Goal: Task Accomplishment & Management: Manage account settings

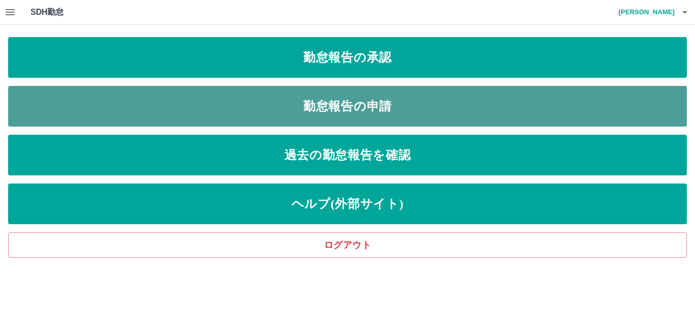
click at [237, 116] on link "勤怠報告の申請" at bounding box center [347, 106] width 678 height 41
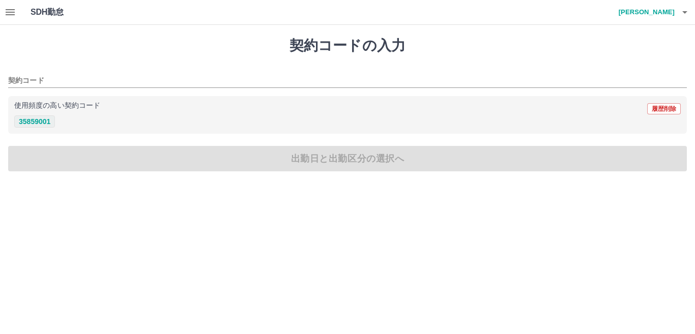
click at [44, 119] on button "35859001" at bounding box center [34, 121] width 41 height 12
type input "********"
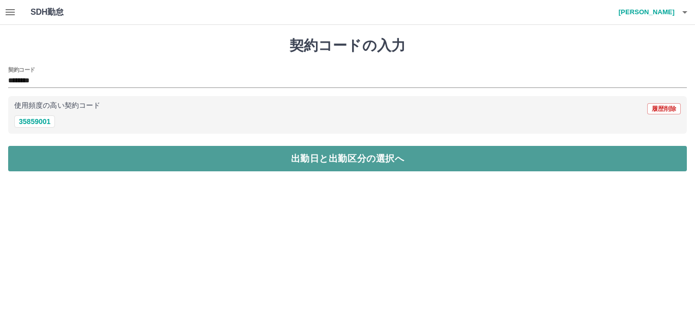
click at [105, 166] on button "出勤日と出勤区分の選択へ" at bounding box center [347, 158] width 678 height 25
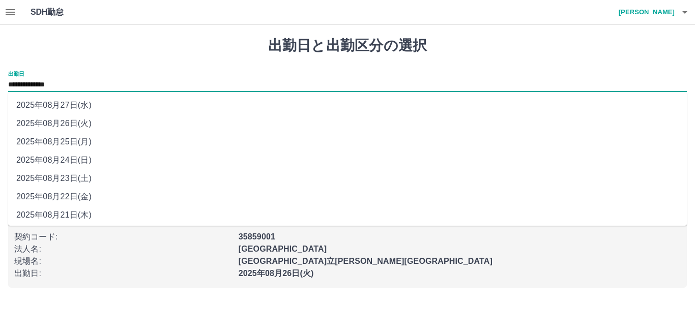
click at [74, 83] on input "**********" at bounding box center [347, 85] width 678 height 13
click at [88, 139] on li "2025年08月25日(月)" at bounding box center [347, 142] width 678 height 18
type input "**********"
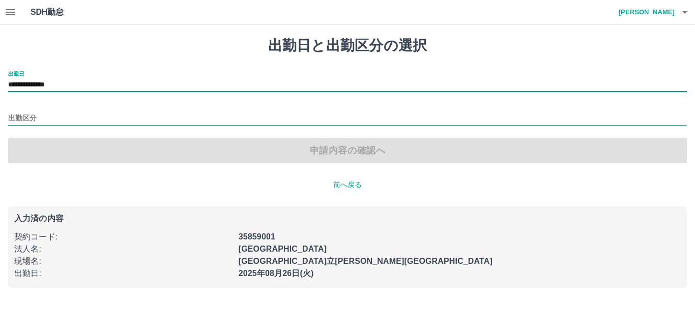
click at [43, 114] on input "出勤区分" at bounding box center [347, 118] width 678 height 13
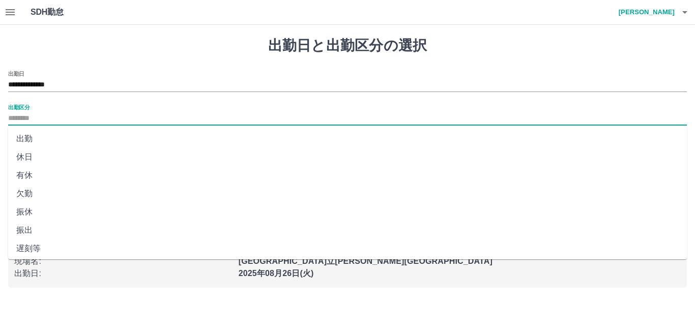
click at [48, 137] on li "出勤" at bounding box center [347, 139] width 678 height 18
type input "**"
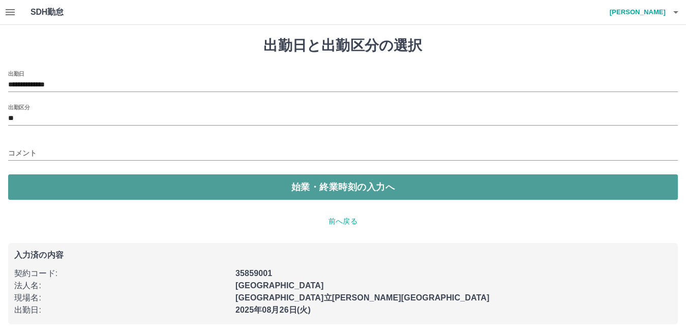
click at [78, 188] on button "始業・終業時刻の入力へ" at bounding box center [343, 186] width 670 height 25
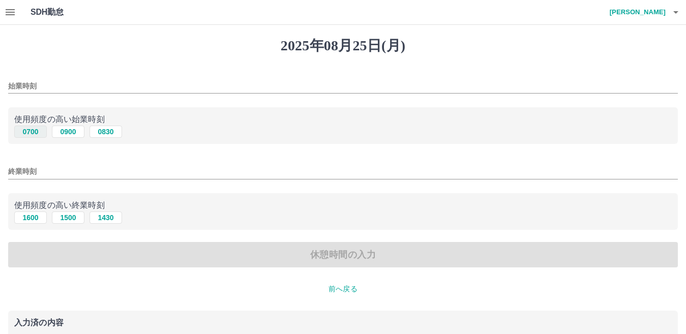
click at [33, 130] on button "0700" at bounding box center [30, 132] width 33 height 12
type input "****"
click at [37, 218] on button "1600" at bounding box center [30, 218] width 33 height 12
type input "****"
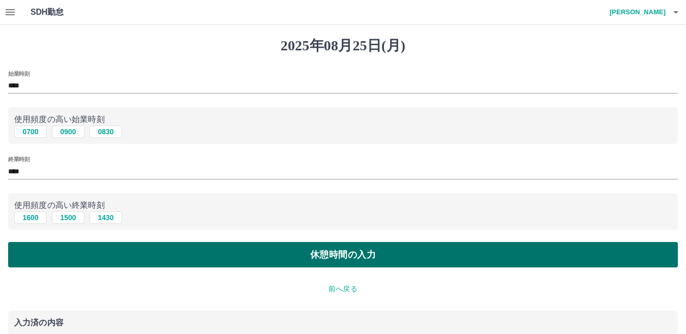
click at [102, 258] on button "休憩時間の入力" at bounding box center [343, 254] width 670 height 25
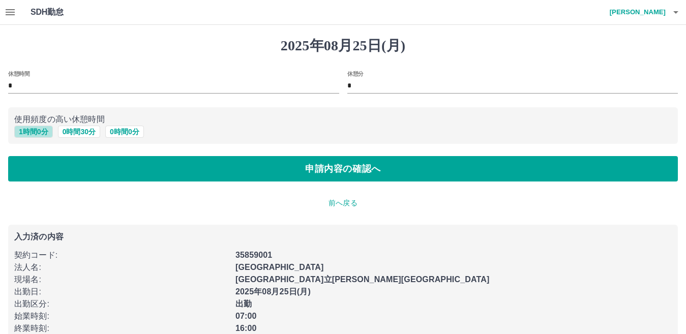
drag, startPoint x: 41, startPoint y: 131, endPoint x: 61, endPoint y: 155, distance: 31.1
click at [41, 132] on button "1 時間 0 分" at bounding box center [33, 132] width 39 height 12
type input "*"
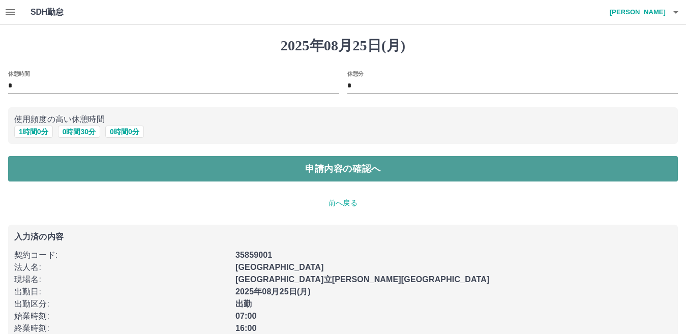
click at [91, 177] on button "申請内容の確認へ" at bounding box center [343, 168] width 670 height 25
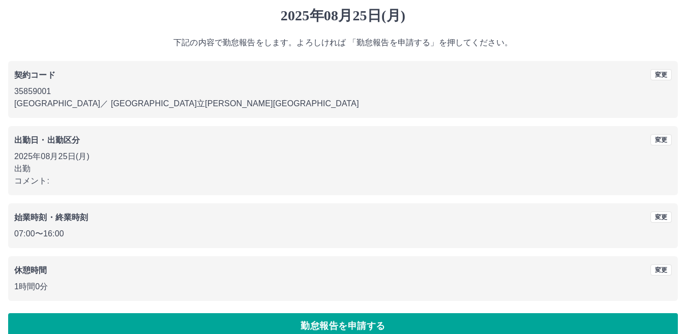
scroll to position [47, 0]
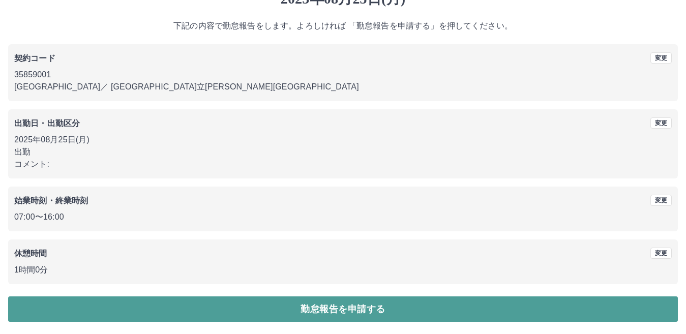
click at [148, 313] on button "勤怠報告を申請する" at bounding box center [343, 308] width 670 height 25
click at [227, 305] on button "勤怠報告を申請する" at bounding box center [343, 308] width 670 height 25
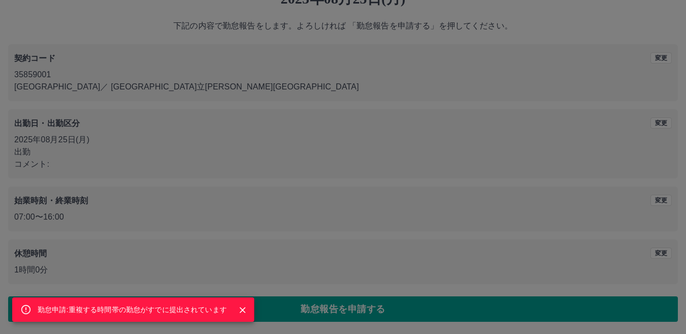
click at [239, 308] on icon "Close" at bounding box center [242, 310] width 10 height 10
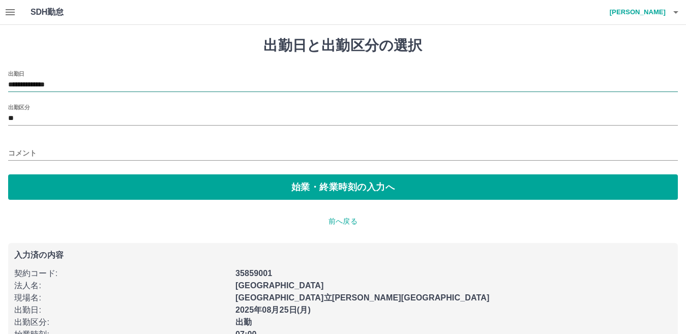
click at [91, 87] on input "**********" at bounding box center [343, 85] width 670 height 13
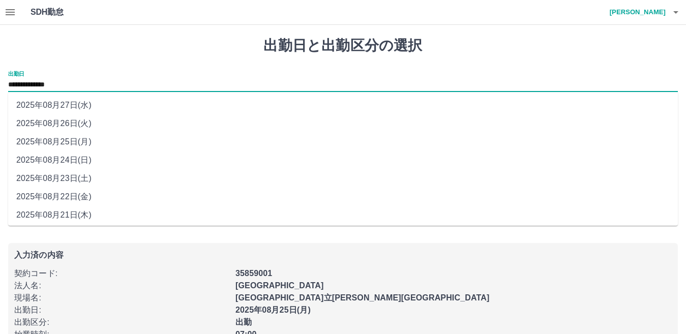
click at [88, 122] on li "2025年08月26日(火)" at bounding box center [343, 123] width 670 height 18
type input "**********"
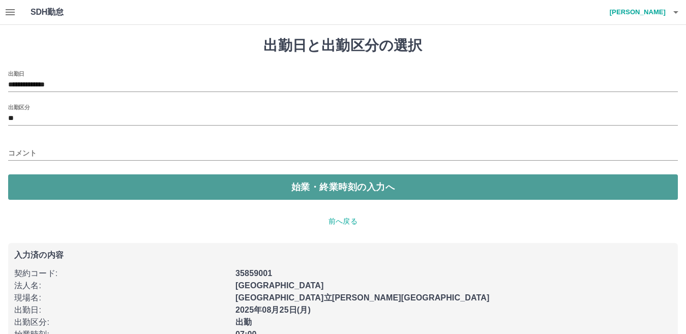
click at [34, 183] on button "始業・終業時刻の入力へ" at bounding box center [343, 186] width 670 height 25
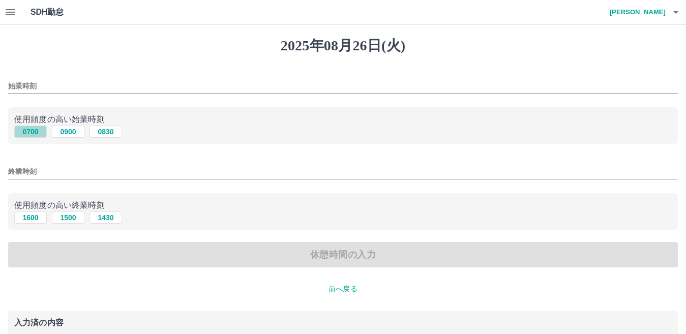
click at [28, 134] on button "0700" at bounding box center [30, 132] width 33 height 12
type input "****"
click at [31, 220] on button "1600" at bounding box center [30, 218] width 33 height 12
type input "****"
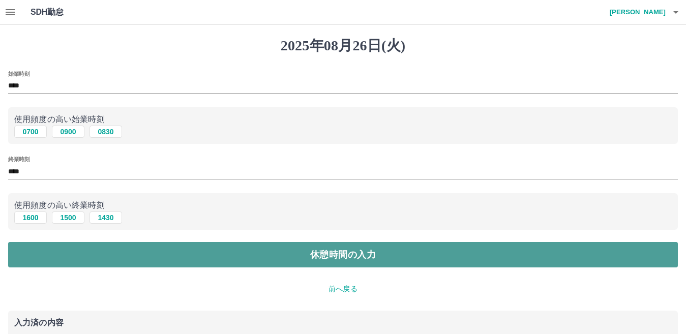
click at [83, 267] on button "休憩時間の入力" at bounding box center [343, 254] width 670 height 25
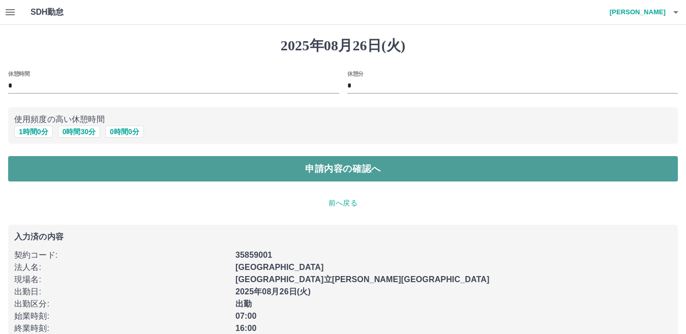
click at [105, 168] on button "申請内容の確認へ" at bounding box center [343, 168] width 670 height 25
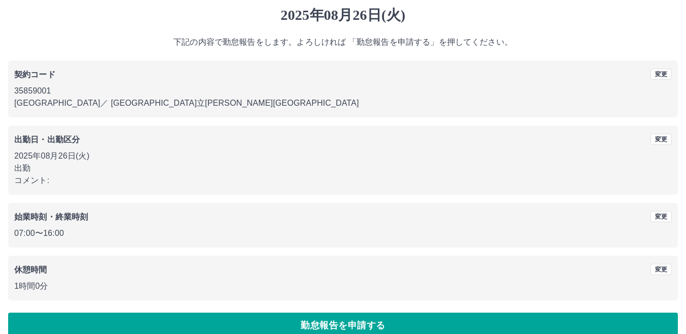
scroll to position [47, 0]
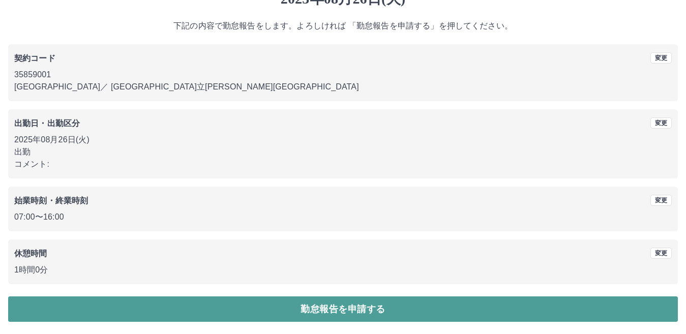
click at [142, 314] on button "勤怠報告を申請する" at bounding box center [343, 308] width 670 height 25
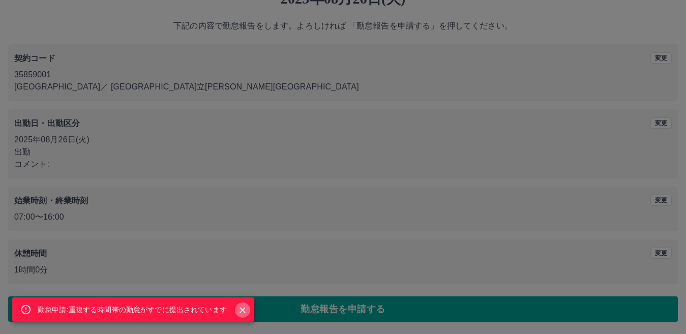
click at [240, 309] on icon "Close" at bounding box center [242, 310] width 10 height 10
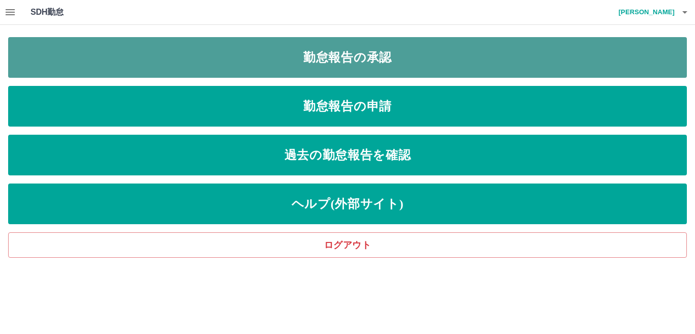
click at [277, 74] on link "勤怠報告の承認" at bounding box center [347, 57] width 678 height 41
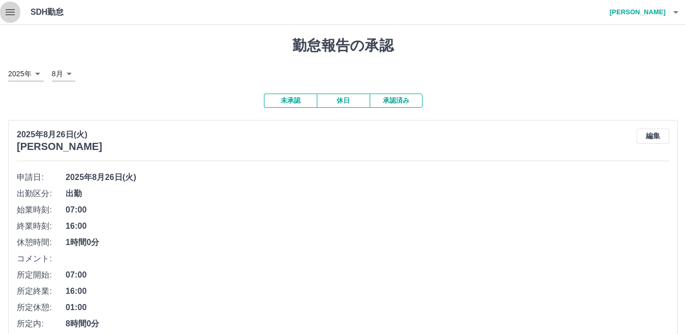
click at [14, 11] on icon "button" at bounding box center [10, 12] width 12 height 12
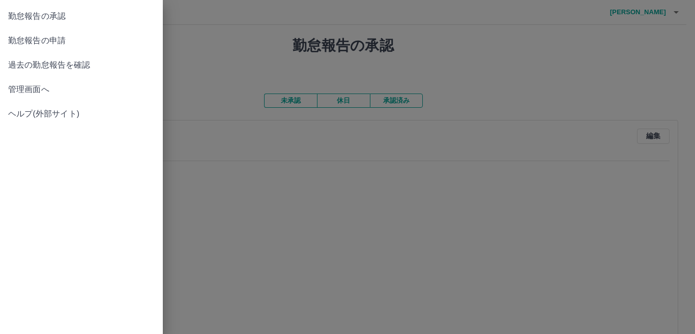
click at [67, 81] on link "管理画面へ" at bounding box center [81, 89] width 163 height 24
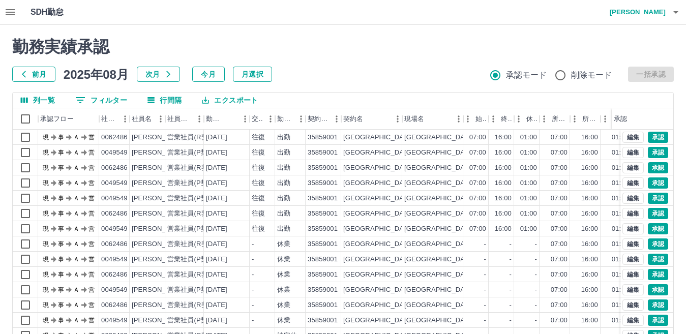
click at [672, 10] on icon "button" at bounding box center [676, 12] width 12 height 12
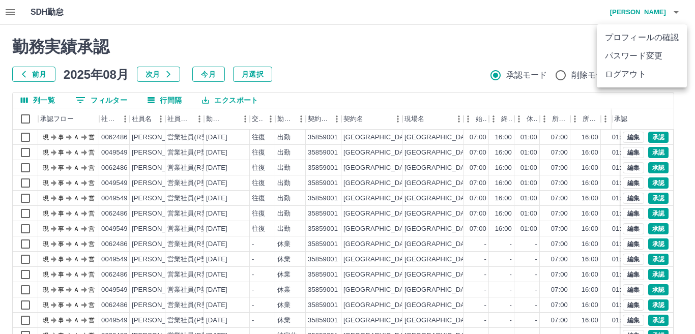
click at [12, 11] on div at bounding box center [347, 167] width 695 height 334
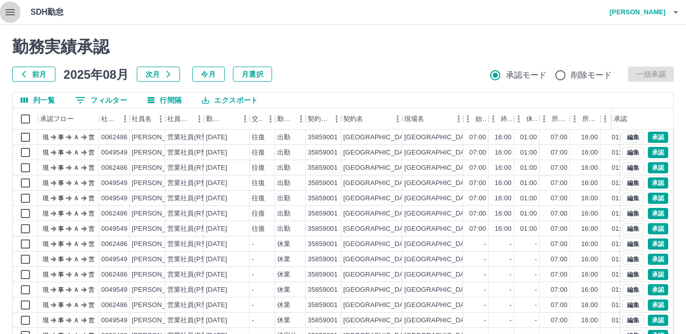
click at [11, 10] on icon "button" at bounding box center [10, 12] width 9 height 6
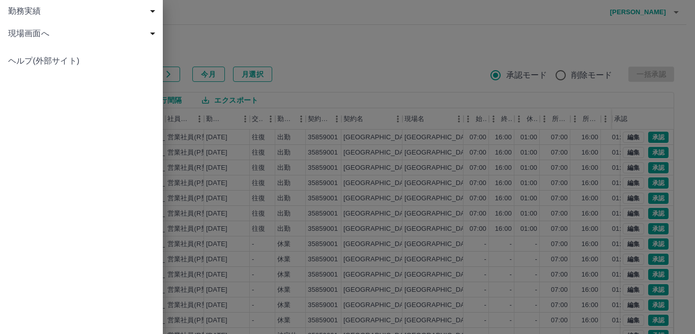
click at [54, 30] on span "現場画面へ" at bounding box center [83, 33] width 151 height 12
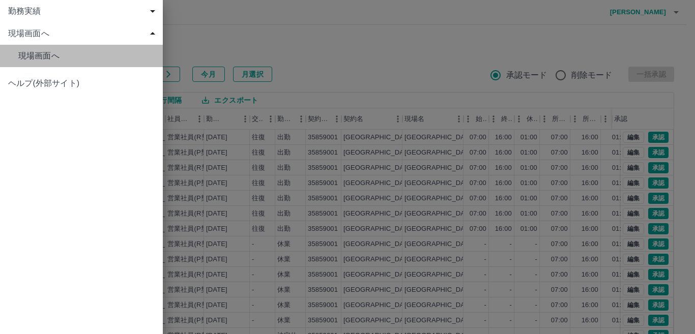
click at [66, 56] on span "現場画面へ" at bounding box center [86, 56] width 136 height 12
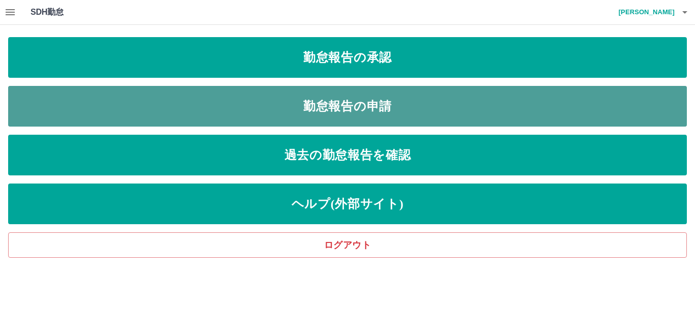
click at [311, 115] on link "勤怠報告の申請" at bounding box center [347, 106] width 678 height 41
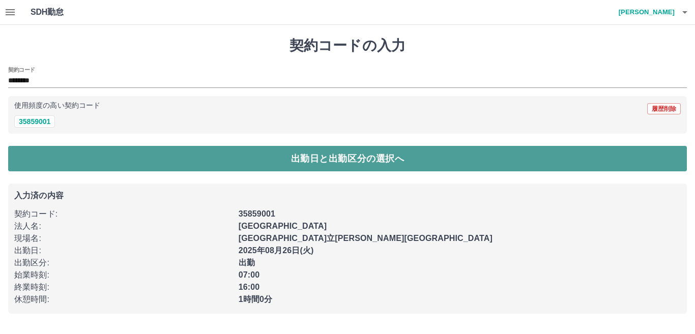
click at [44, 156] on button "出勤日と出勤区分の選択へ" at bounding box center [347, 158] width 678 height 25
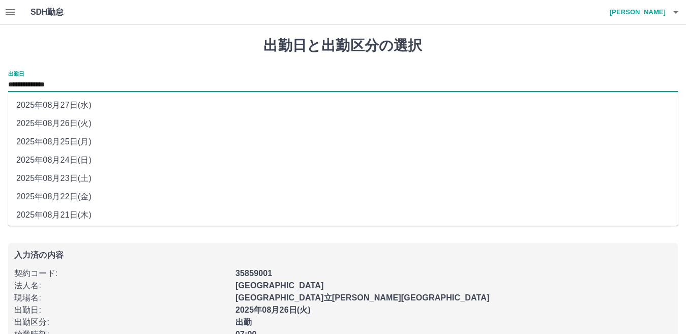
click at [87, 85] on input "**********" at bounding box center [343, 85] width 670 height 13
click at [83, 197] on li "2025年08月22日(金)" at bounding box center [343, 197] width 670 height 18
type input "**********"
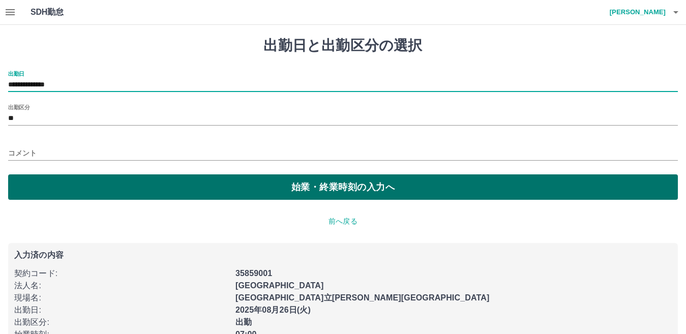
click at [62, 182] on button "始業・終業時刻の入力へ" at bounding box center [343, 186] width 670 height 25
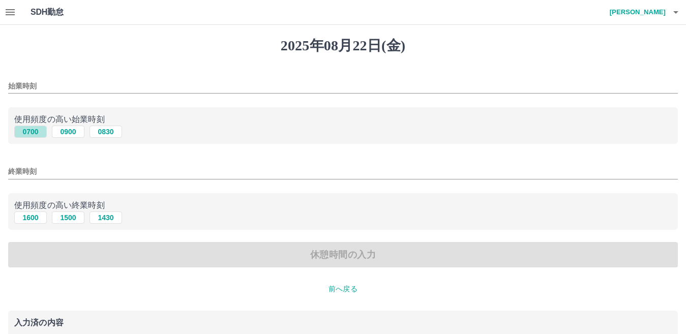
drag, startPoint x: 28, startPoint y: 128, endPoint x: 31, endPoint y: 163, distance: 34.6
click at [28, 130] on button "0700" at bounding box center [30, 132] width 33 height 12
type input "****"
click at [35, 216] on button "1600" at bounding box center [30, 218] width 33 height 12
type input "****"
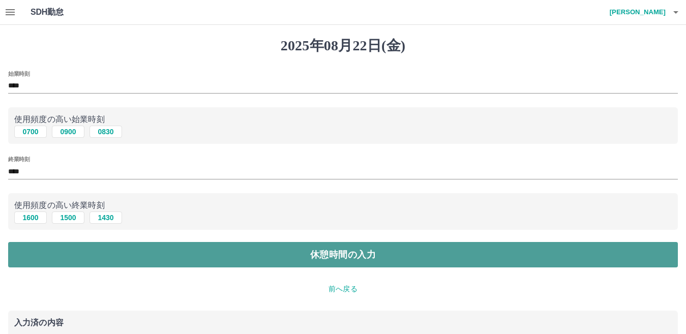
click at [59, 252] on button "休憩時間の入力" at bounding box center [343, 254] width 670 height 25
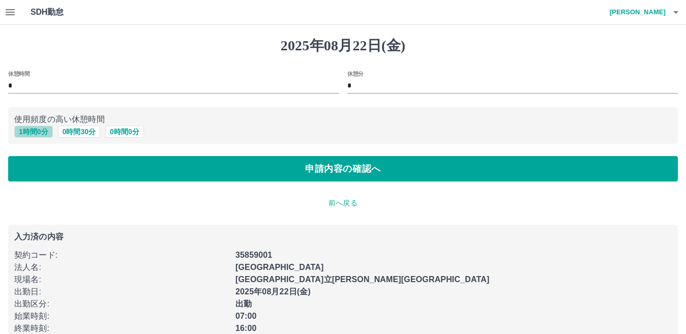
click at [25, 128] on button "1 時間 0 分" at bounding box center [33, 132] width 39 height 12
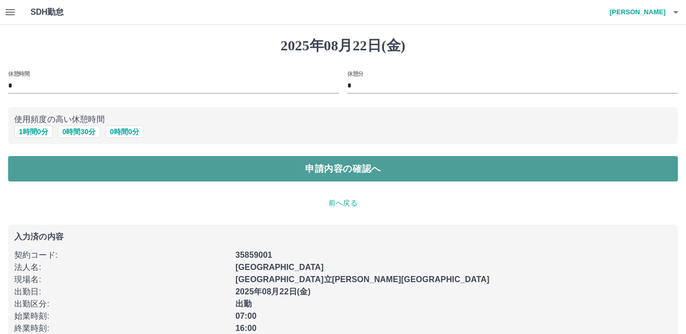
click at [50, 169] on button "申請内容の確認へ" at bounding box center [343, 168] width 670 height 25
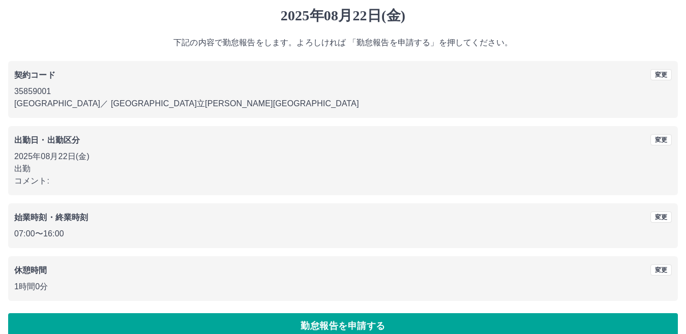
scroll to position [47, 0]
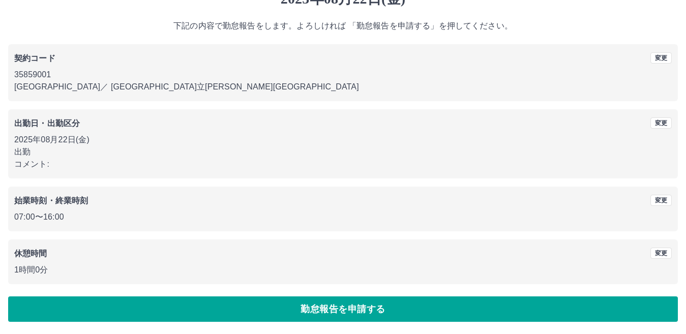
click at [64, 303] on button "勤怠報告を申請する" at bounding box center [343, 308] width 670 height 25
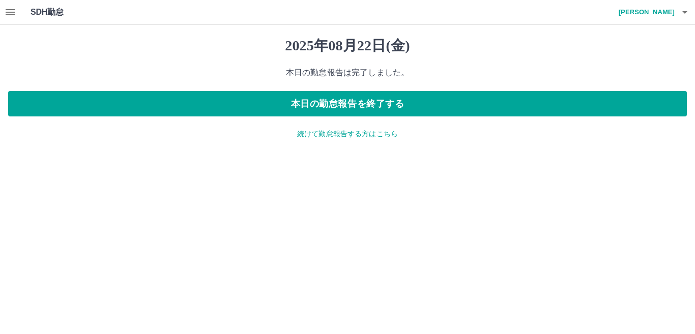
click at [338, 135] on p "続けて勤怠報告する方はこちら" at bounding box center [347, 134] width 678 height 11
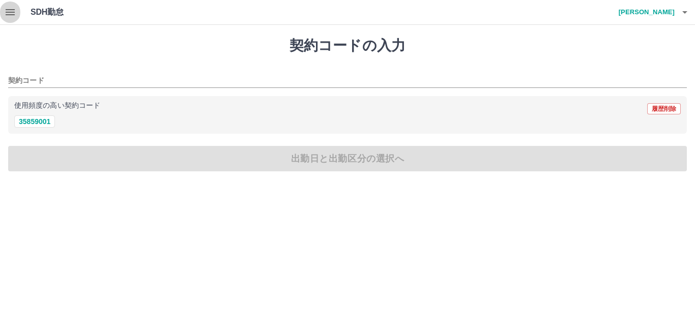
click at [7, 9] on icon "button" at bounding box center [10, 12] width 9 height 6
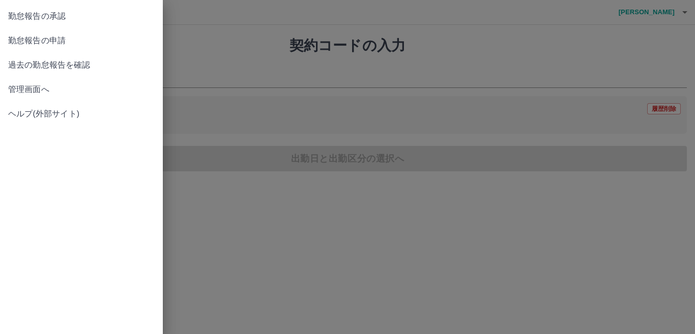
click at [53, 87] on span "管理画面へ" at bounding box center [81, 89] width 146 height 12
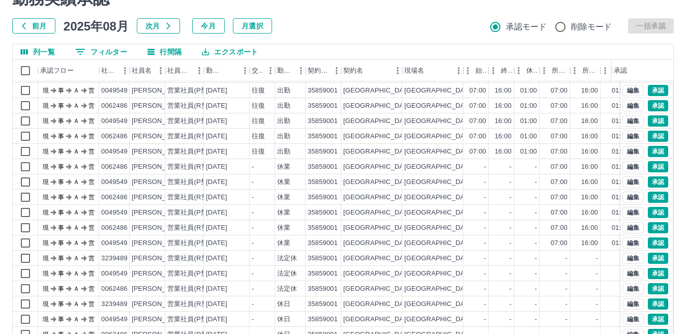
scroll to position [96, 0]
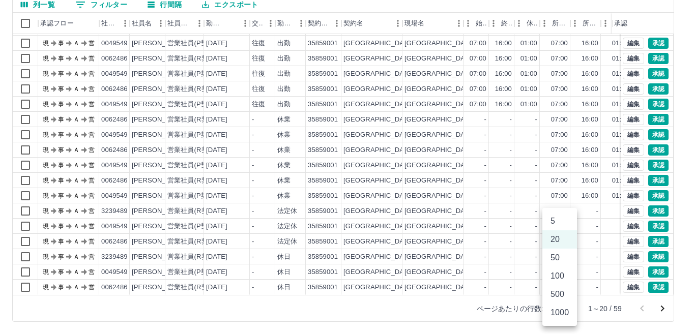
click at [564, 307] on body "SDH勤怠 橋本　直美 勤務実績承認 前月 2025年08月 次月 今月 月選択 承認モード 削除モード 一括承認 列一覧 0 フィルター 行間隔 エクスポー…" at bounding box center [347, 119] width 695 height 430
click at [555, 276] on li "100" at bounding box center [559, 276] width 35 height 18
type input "***"
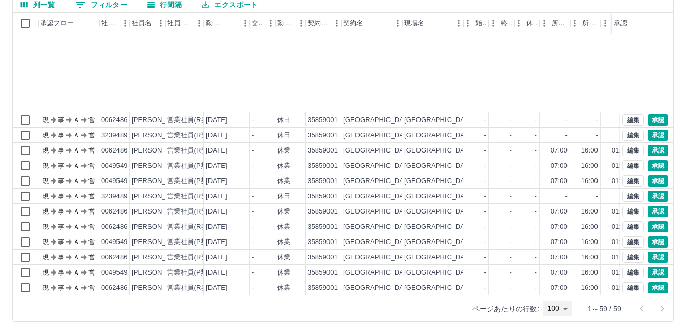
scroll to position [648, 0]
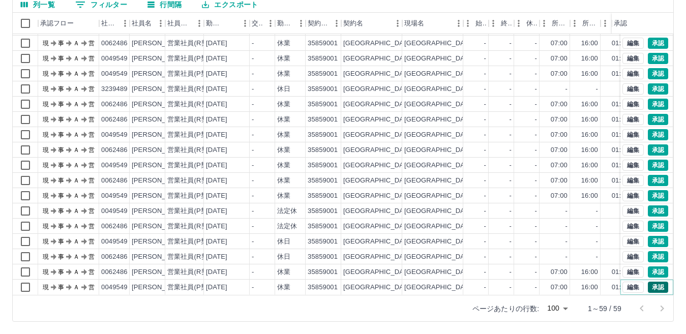
click at [648, 282] on button "承認" at bounding box center [658, 287] width 20 height 11
click at [651, 266] on button "承認" at bounding box center [658, 271] width 20 height 11
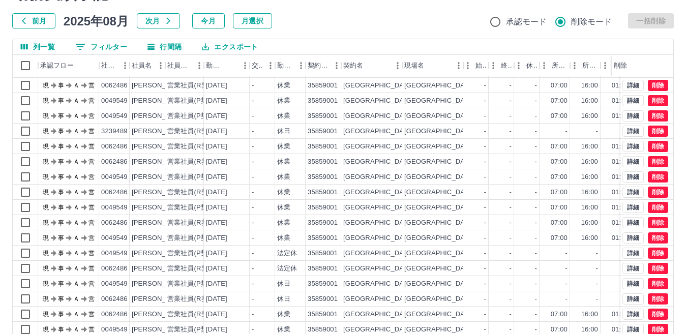
scroll to position [96, 0]
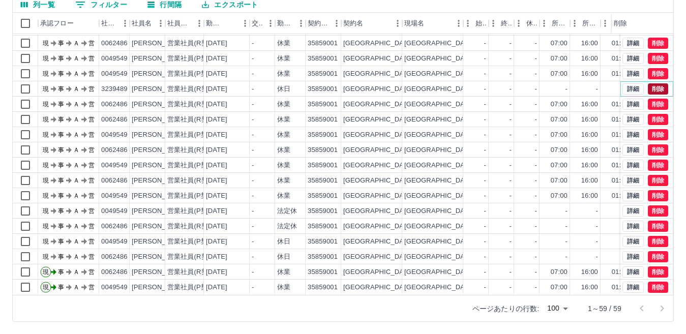
click at [648, 83] on button "削除" at bounding box center [658, 88] width 20 height 11
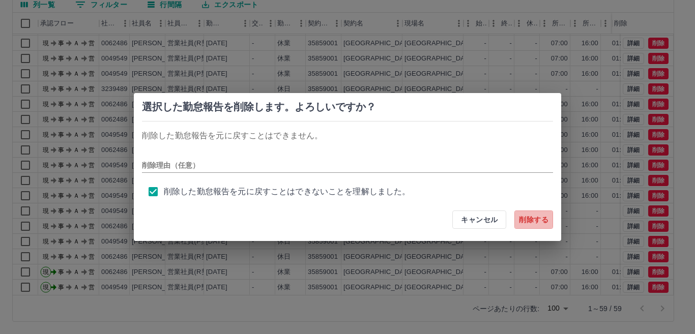
click at [541, 224] on button "削除する" at bounding box center [533, 219] width 39 height 18
click at [459, 222] on div "キャンセル 削除する" at bounding box center [502, 219] width 101 height 18
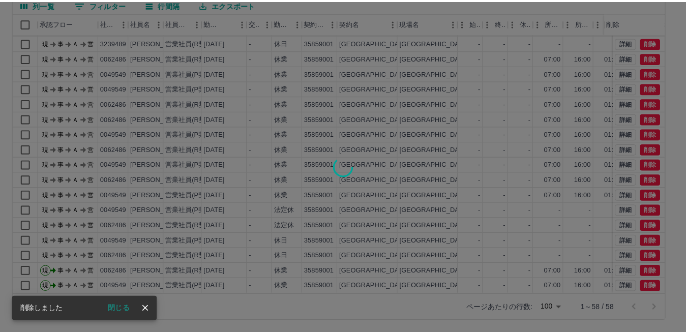
scroll to position [633, 0]
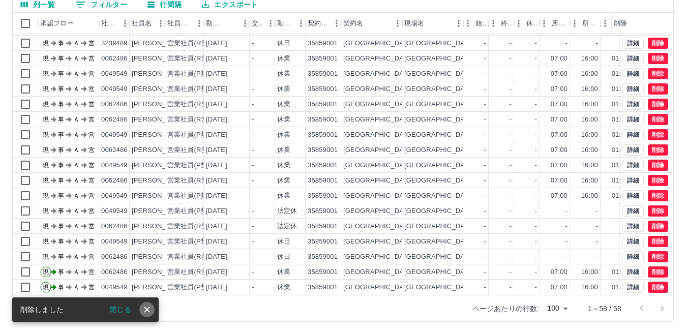
click at [144, 309] on icon "close" at bounding box center [147, 310] width 10 height 10
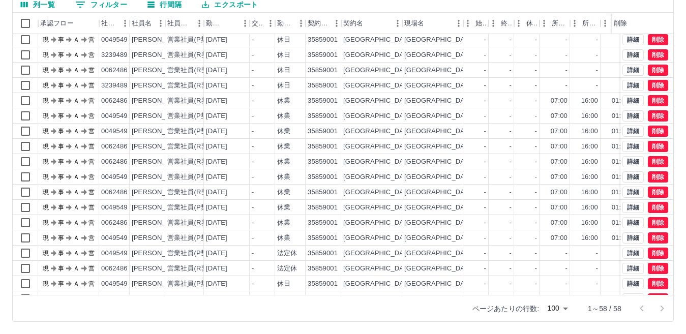
scroll to position [531, 0]
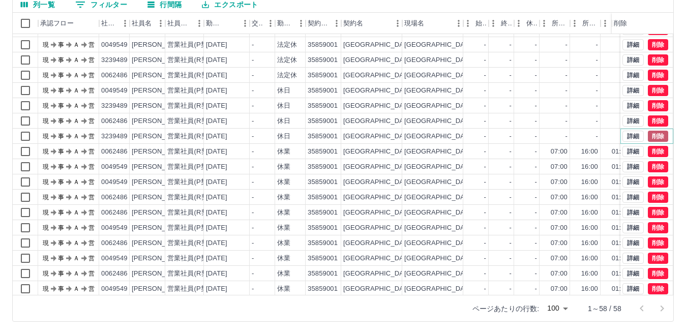
click at [658, 138] on button "削除" at bounding box center [658, 136] width 20 height 11
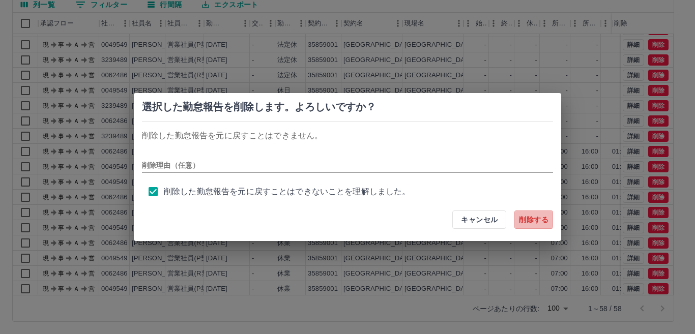
click at [528, 226] on button "削除する" at bounding box center [533, 219] width 39 height 18
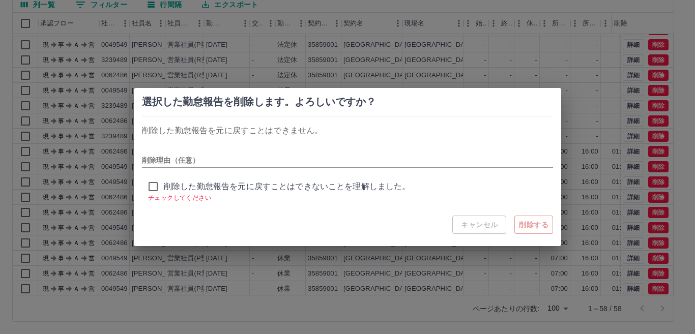
click at [488, 228] on div "キャンセル 削除する" at bounding box center [502, 225] width 101 height 18
click at [166, 308] on div "選択した勤怠報告を削除します。よろしいですか？ 削除した勤怠報告を元に戻すことはできません。 削除理由（任意） 削除した勤怠報告を元に戻すことはできないことを…" at bounding box center [347, 167] width 695 height 334
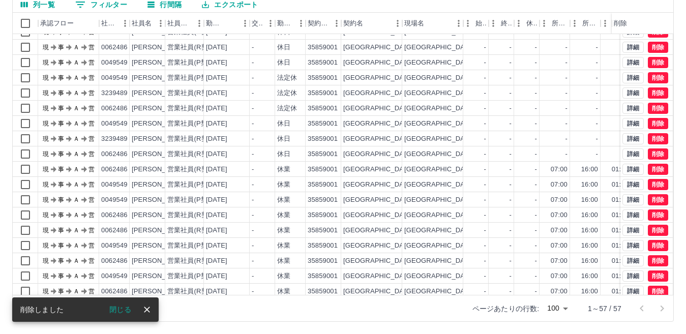
scroll to position [480, 0]
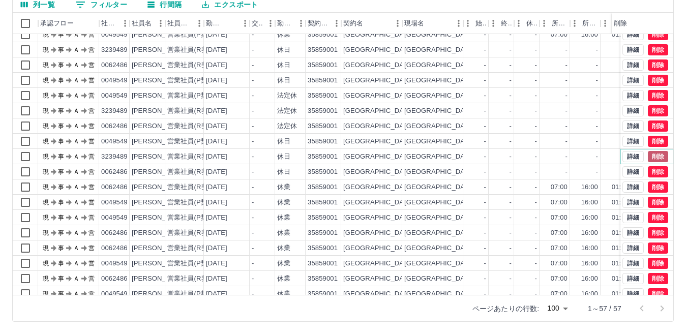
click at [656, 155] on button "削除" at bounding box center [658, 156] width 20 height 11
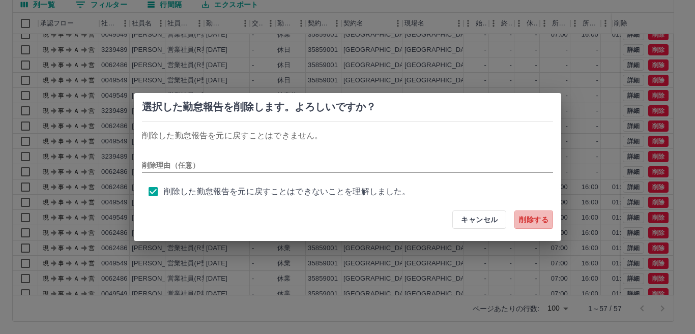
click at [549, 224] on button "削除する" at bounding box center [533, 219] width 39 height 18
click at [480, 220] on div "キャンセル 削除する" at bounding box center [502, 219] width 101 height 18
drag, startPoint x: 187, startPoint y: 319, endPoint x: 184, endPoint y: 313, distance: 6.1
click at [187, 318] on div "選択した勤怠報告を削除します。よろしいですか？ 削除した勤怠報告を元に戻すことはできません。 削除理由（任意） 削除した勤怠報告を元に戻すことはできないことを…" at bounding box center [347, 167] width 695 height 334
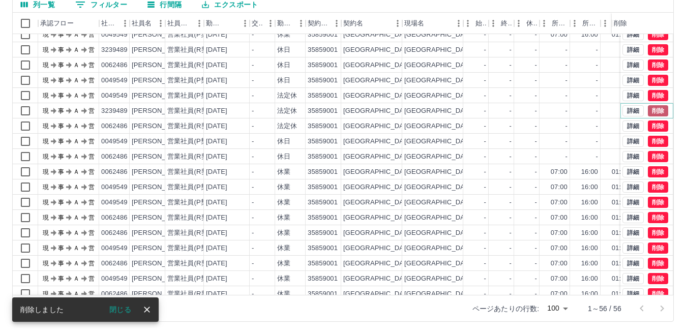
click at [652, 108] on button "削除" at bounding box center [658, 110] width 20 height 11
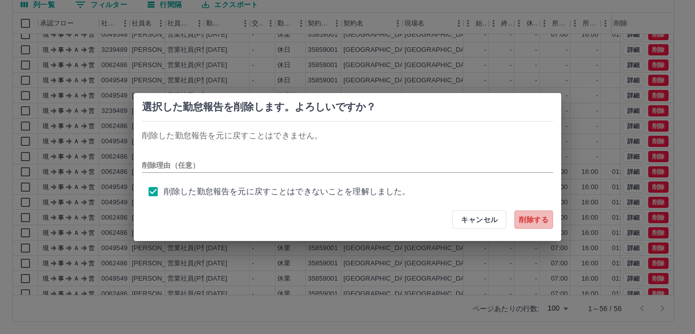
click at [524, 222] on button "削除する" at bounding box center [533, 219] width 39 height 18
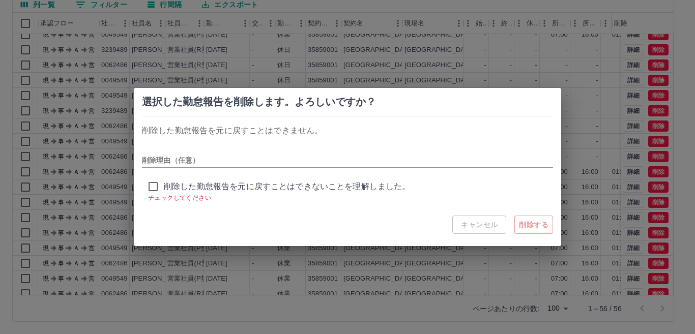
click at [475, 223] on div "キャンセル 削除する" at bounding box center [502, 225] width 101 height 18
click at [217, 320] on div "選択した勤怠報告を削除します。よろしいですか？ 削除した勤怠報告を元に戻すことはできません。 削除理由（任意） 削除した勤怠報告を元に戻すことはできないことを…" at bounding box center [347, 167] width 695 height 334
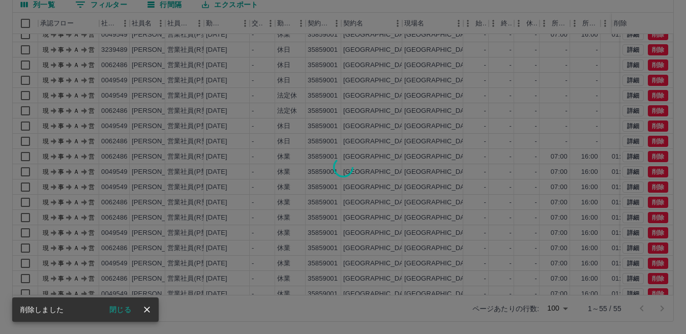
click at [655, 107] on div at bounding box center [343, 167] width 686 height 334
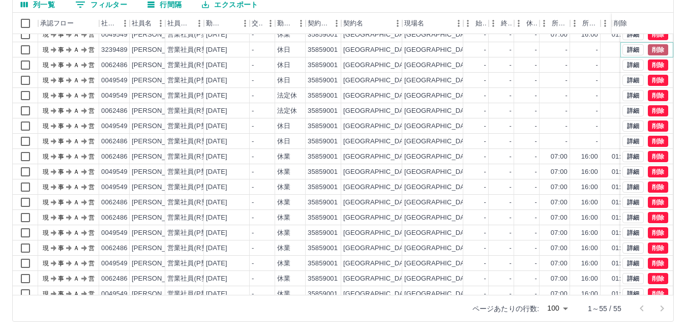
click at [652, 50] on button "削除" at bounding box center [658, 49] width 20 height 11
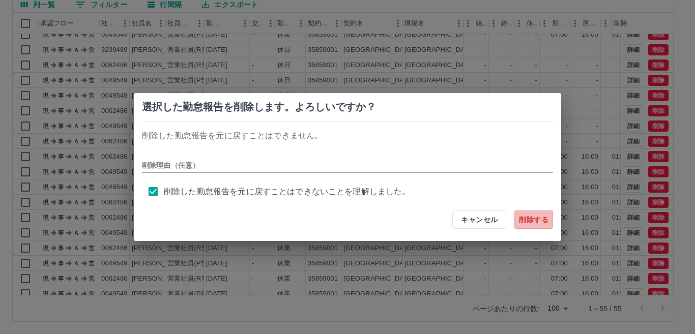
click at [539, 219] on button "削除する" at bounding box center [533, 219] width 39 height 18
click at [164, 310] on div "選択した勤怠報告を削除します。よろしいですか？ 削除した勤怠報告を元に戻すことはできません。 削除理由（任意） 削除した勤怠報告を元に戻すことはできないことを…" at bounding box center [347, 167] width 695 height 334
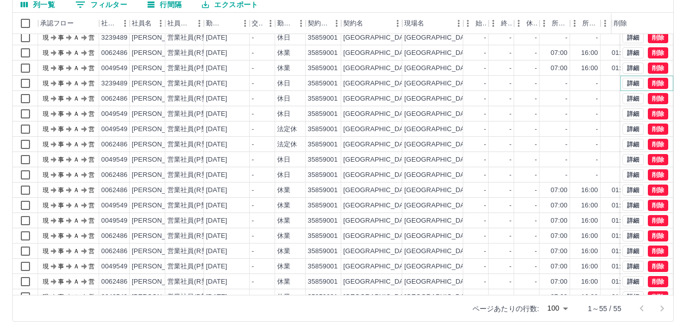
scroll to position [378, 0]
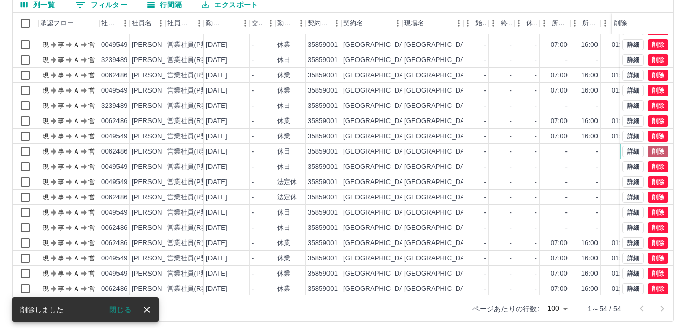
click at [653, 150] on button "削除" at bounding box center [658, 151] width 20 height 11
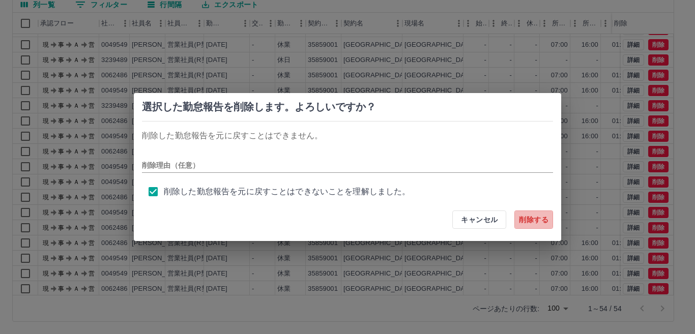
click at [530, 223] on button "削除する" at bounding box center [533, 219] width 39 height 18
click at [220, 309] on div "選択した勤怠報告を削除します。よろしいですか？ 削除した勤怠報告を元に戻すことはできません。 削除理由（任意） 削除した勤怠報告を元に戻すことはできないことを…" at bounding box center [347, 167] width 695 height 334
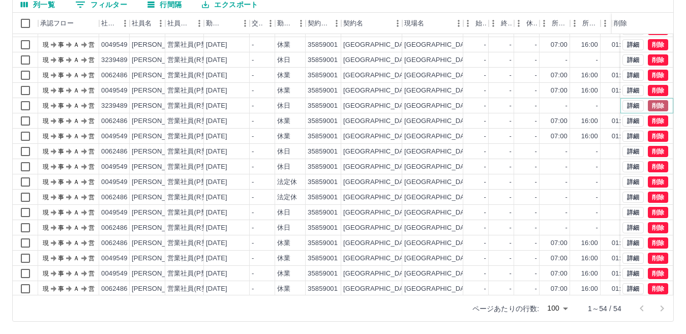
click at [648, 106] on button "削除" at bounding box center [658, 105] width 20 height 11
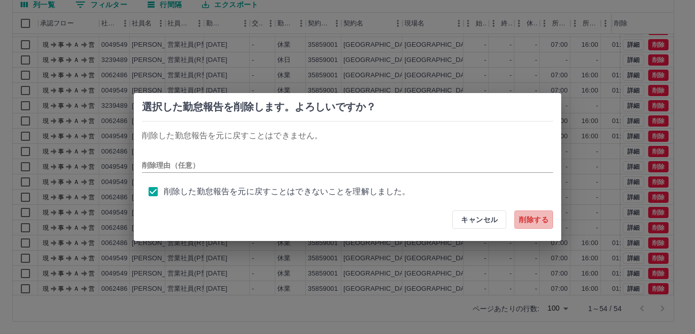
click at [537, 222] on button "削除する" at bounding box center [533, 219] width 39 height 18
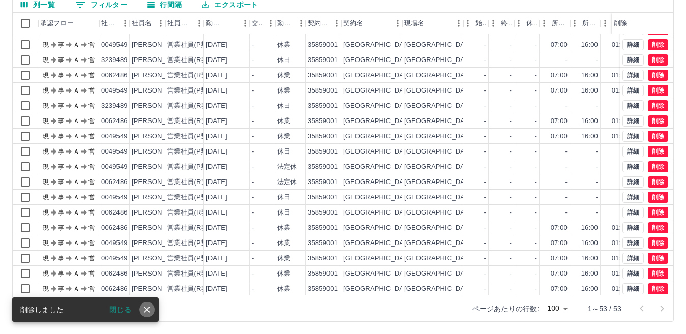
click at [147, 308] on icon "close" at bounding box center [147, 310] width 10 height 10
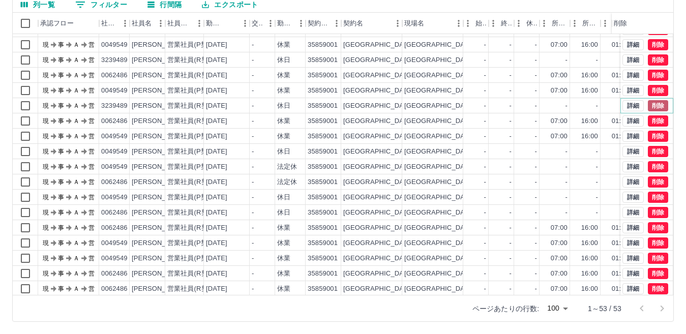
click at [648, 104] on button "削除" at bounding box center [658, 105] width 20 height 11
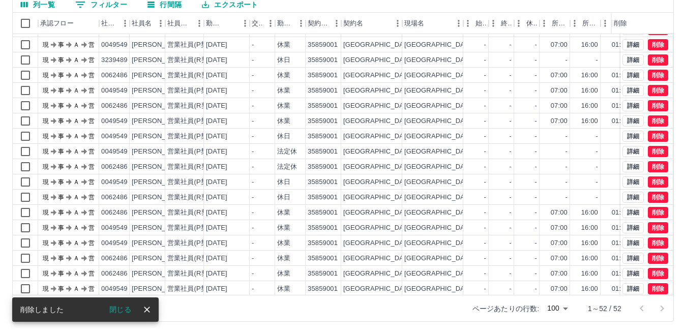
drag, startPoint x: 143, startPoint y: 309, endPoint x: 155, endPoint y: 256, distance: 54.2
click at [143, 307] on icon "close" at bounding box center [147, 310] width 10 height 10
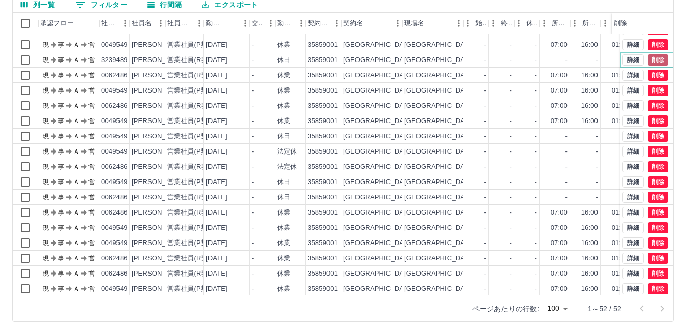
click at [655, 62] on button "削除" at bounding box center [658, 59] width 20 height 11
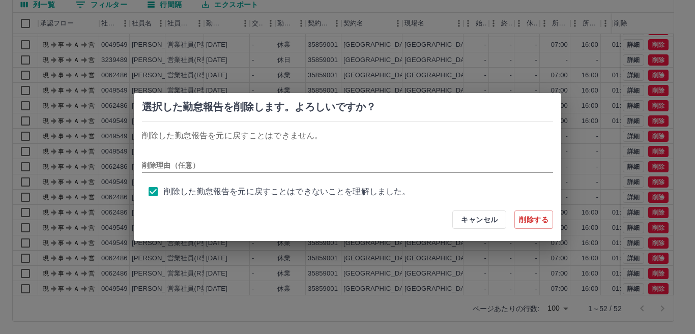
drag, startPoint x: 479, startPoint y: 219, endPoint x: 462, endPoint y: 222, distance: 17.1
click at [479, 220] on button "キャンセル" at bounding box center [479, 219] width 54 height 18
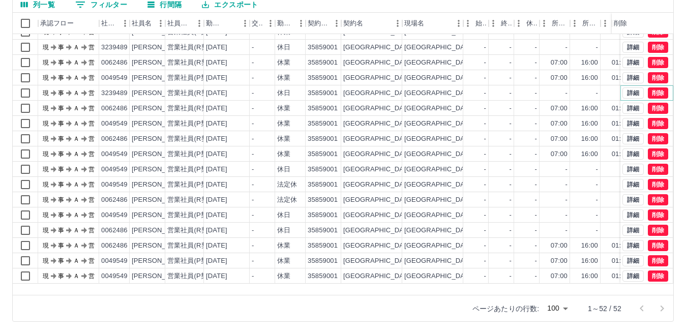
scroll to position [277, 0]
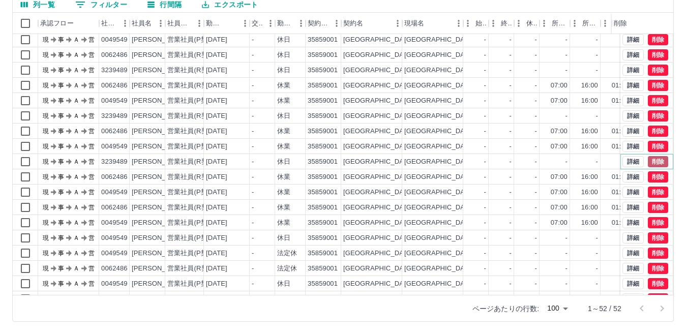
click at [648, 159] on button "削除" at bounding box center [658, 161] width 20 height 11
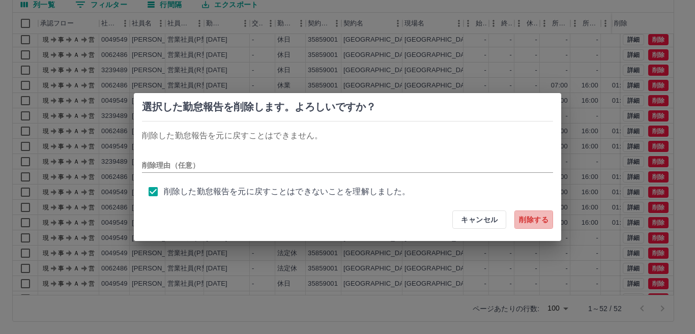
click at [527, 221] on button "削除する" at bounding box center [533, 219] width 39 height 18
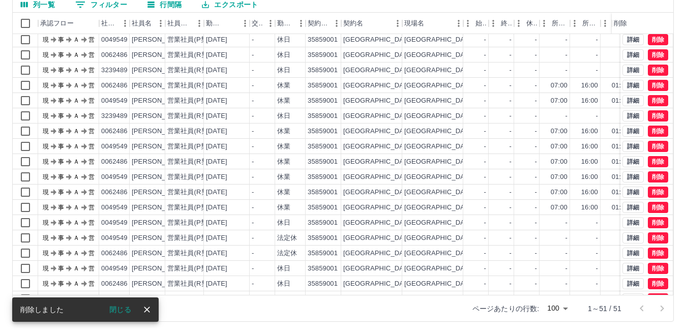
click at [145, 309] on icon "close" at bounding box center [147, 310] width 10 height 10
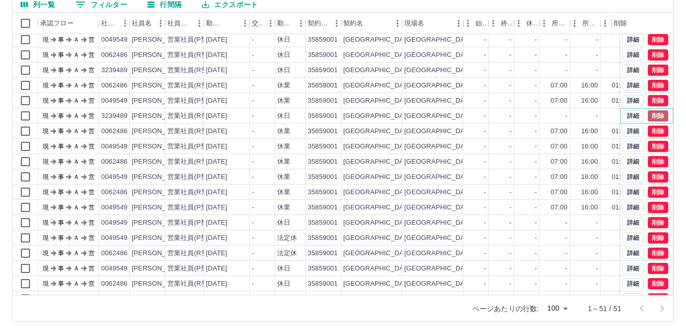
click at [651, 112] on button "削除" at bounding box center [658, 115] width 20 height 11
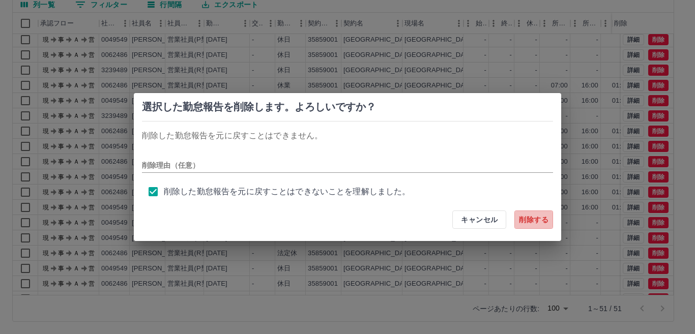
click at [545, 222] on button "削除する" at bounding box center [533, 219] width 39 height 18
click at [132, 306] on div "選択した勤怠報告を削除します。よろしいですか？ 削除した勤怠報告を元に戻すことはできません。 削除理由（任意） 削除した勤怠報告を元に戻すことはできないことを…" at bounding box center [347, 167] width 695 height 334
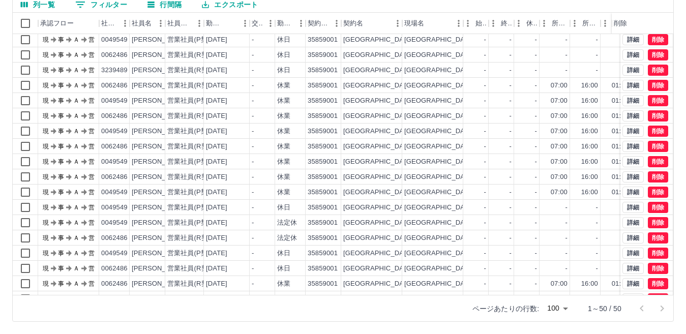
scroll to position [226, 0]
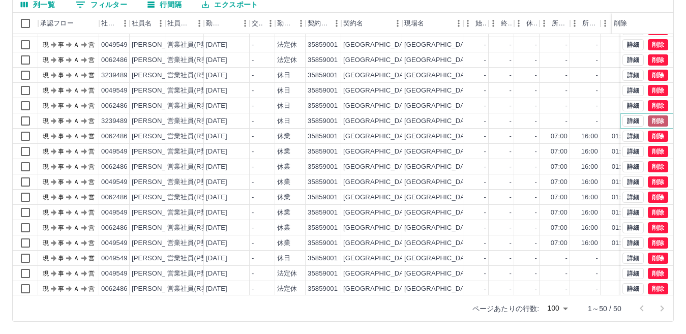
click at [653, 119] on button "削除" at bounding box center [658, 120] width 20 height 11
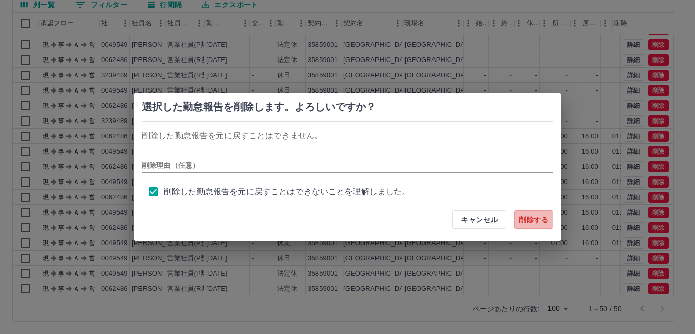
click at [538, 220] on button "削除する" at bounding box center [533, 219] width 39 height 18
click at [338, 309] on div "選択した勤怠報告を削除します。よろしいですか？ 削除した勤怠報告を元に戻すことはできません。 削除理由（任意） 削除した勤怠報告を元に戻すことはできないことを…" at bounding box center [347, 167] width 695 height 334
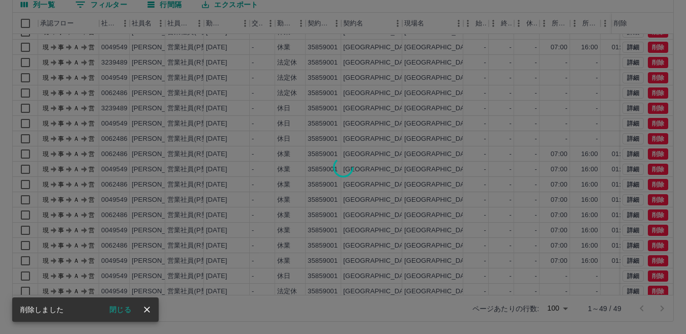
scroll to position [175, 0]
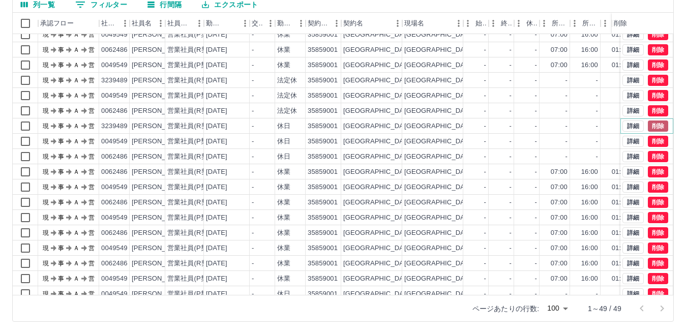
click at [650, 123] on button "削除" at bounding box center [658, 126] width 20 height 11
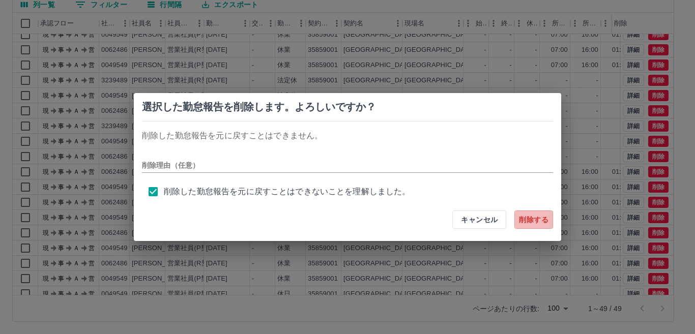
click at [544, 219] on button "削除する" at bounding box center [533, 219] width 39 height 18
click at [107, 307] on div "選択した勤怠報告を削除します。よろしいですか？ 削除した勤怠報告を元に戻すことはできません。 削除理由（任意） 削除した勤怠報告を元に戻すことはできないことを…" at bounding box center [347, 167] width 695 height 334
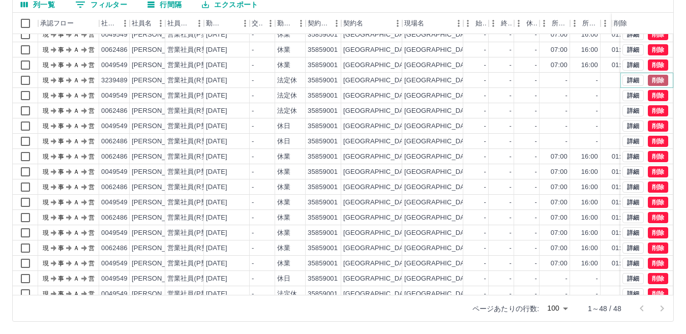
click at [650, 78] on button "削除" at bounding box center [658, 80] width 20 height 11
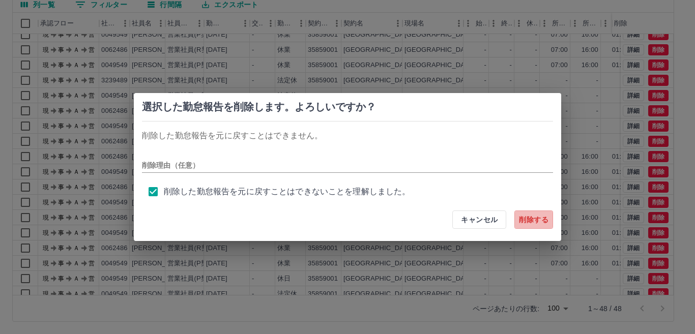
click at [533, 219] on button "削除する" at bounding box center [533, 219] width 39 height 18
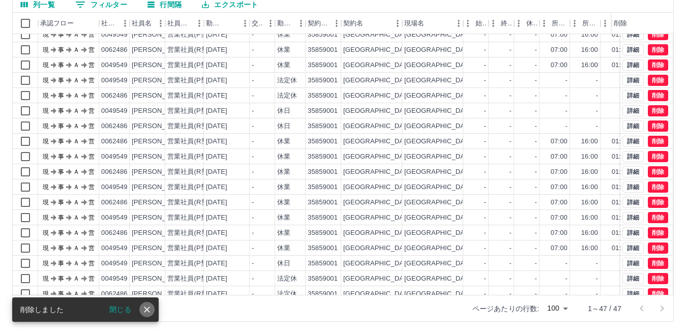
click at [145, 308] on icon "close" at bounding box center [147, 310] width 6 height 6
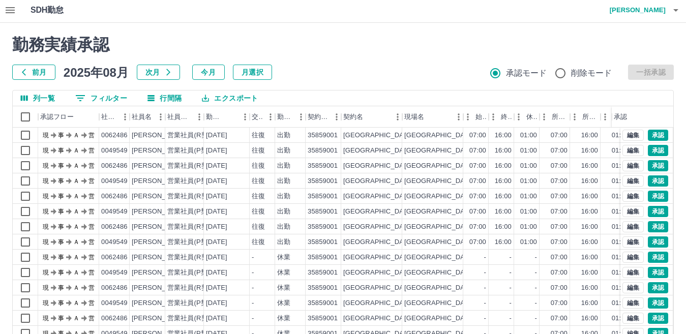
scroll to position [0, 0]
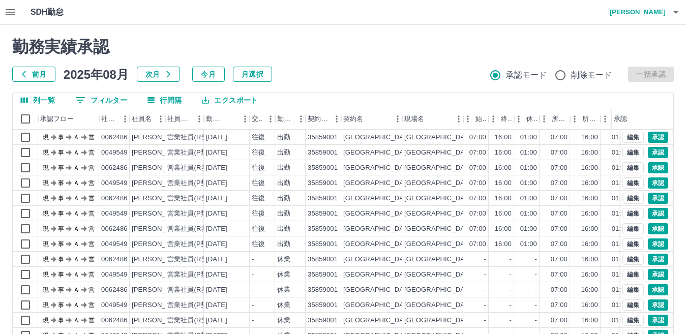
click at [664, 71] on div "前月 2025年08月 次月 今月 月選択 承認モード 削除モード 一括承認" at bounding box center [342, 74] width 661 height 15
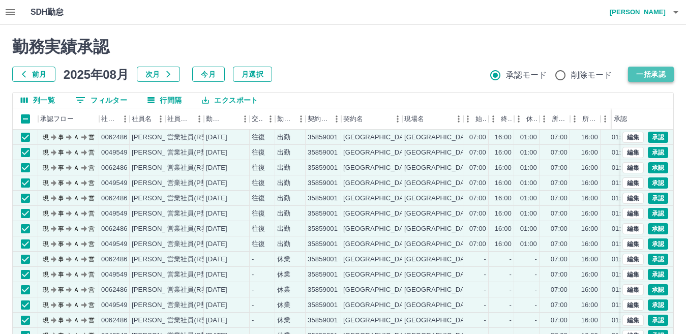
click at [665, 74] on button "一括承認" at bounding box center [651, 74] width 46 height 15
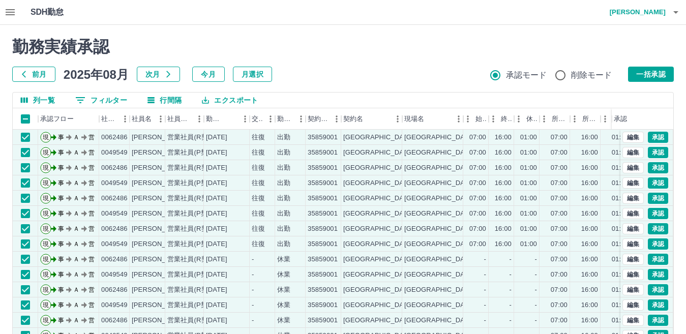
click at [324, 64] on div "勤務実績承認 前月 2025年08月 次月 今月 月選択 承認モード 削除モード 一括承認" at bounding box center [342, 59] width 661 height 45
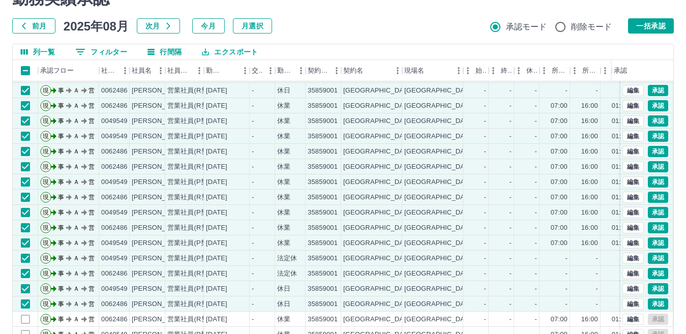
scroll to position [96, 0]
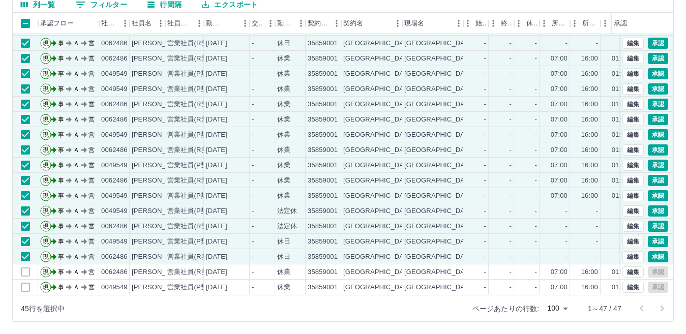
click at [395, 314] on div "45行を選択中 ページあたりの行数: 100 *** 1～47 / 47" at bounding box center [343, 308] width 660 height 26
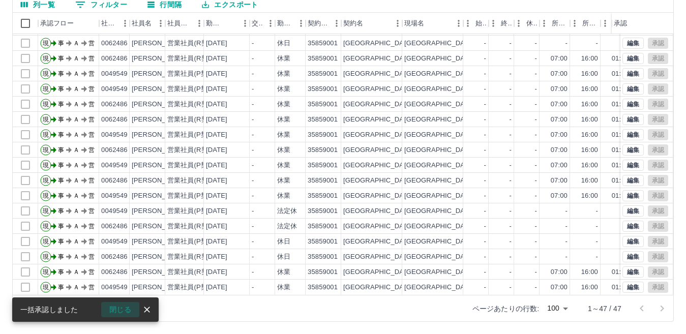
click at [118, 306] on button "閉じる" at bounding box center [120, 309] width 38 height 15
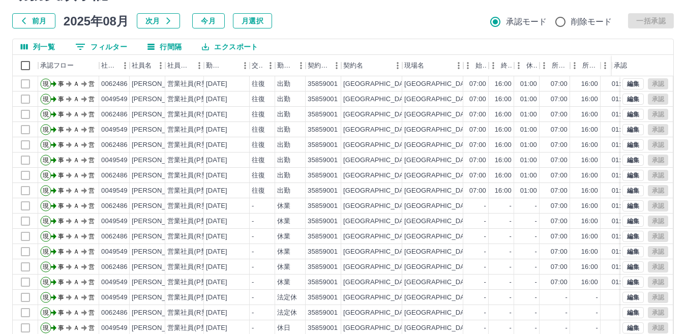
scroll to position [0, 0]
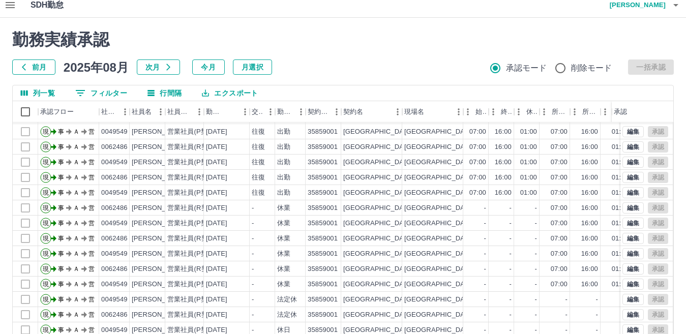
scroll to position [96, 0]
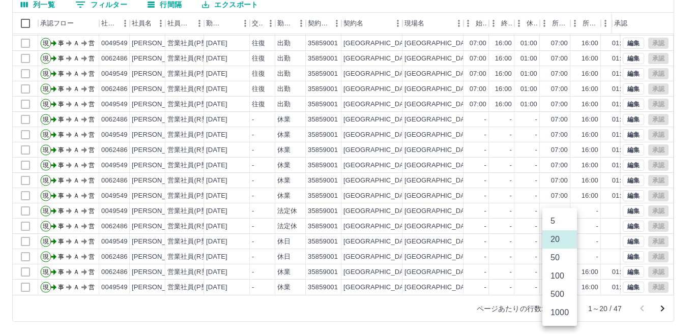
click at [562, 308] on body "SDH勤怠 [PERSON_NAME] 勤務実績承認 前月 [DATE] 次月 今月 月選択 承認モード 削除モード 一括承認 列一覧 0 フィルター 行間隔…" at bounding box center [347, 119] width 695 height 430
click at [551, 260] on li "50" at bounding box center [559, 258] width 35 height 18
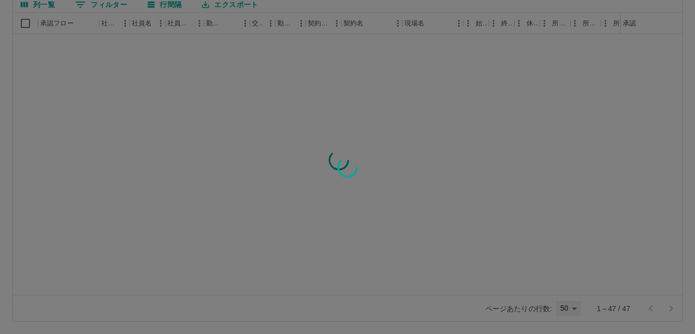
type input "**"
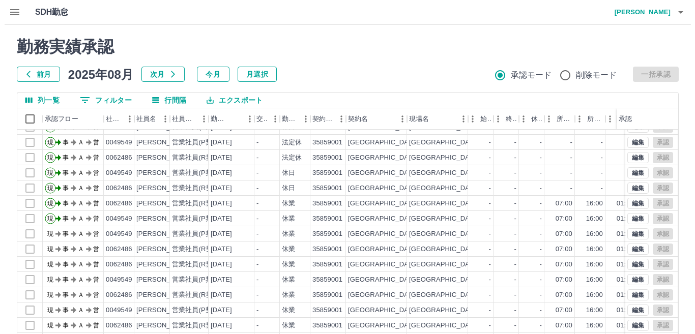
scroll to position [356, 0]
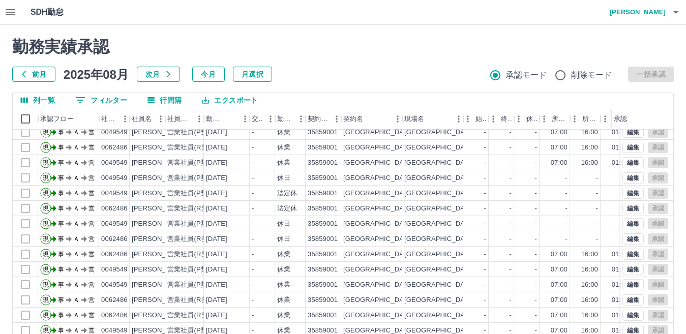
click at [9, 10] on icon "button" at bounding box center [10, 12] width 9 height 6
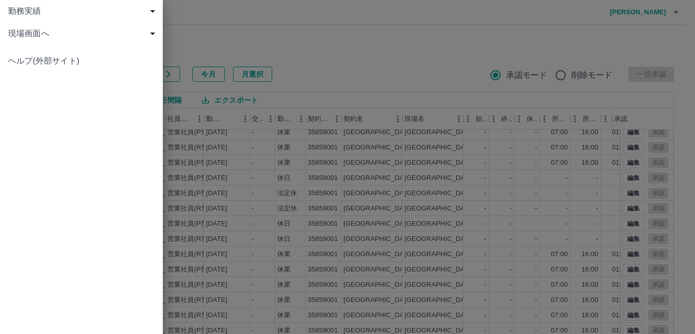
click at [69, 63] on span "ヘルプ(外部サイト)" at bounding box center [81, 61] width 146 height 12
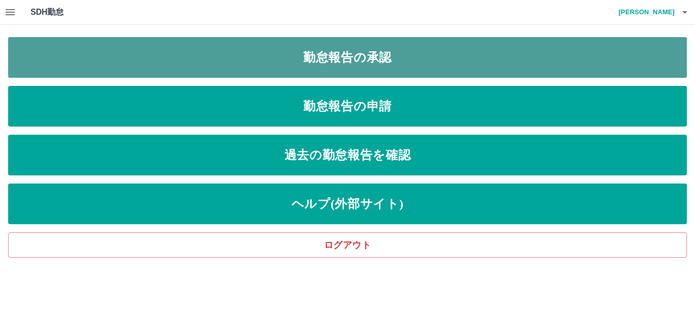
click at [336, 69] on link "勤怠報告の承認" at bounding box center [347, 57] width 678 height 41
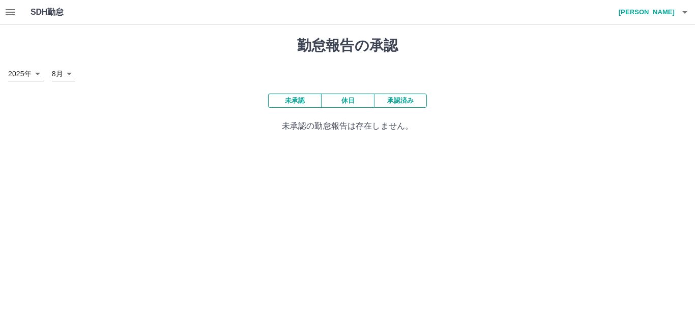
click at [338, 100] on button "休日" at bounding box center [347, 101] width 53 height 14
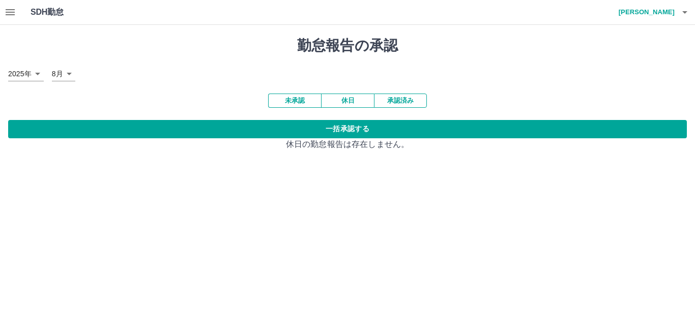
click at [407, 101] on button "承認済み" at bounding box center [400, 101] width 53 height 14
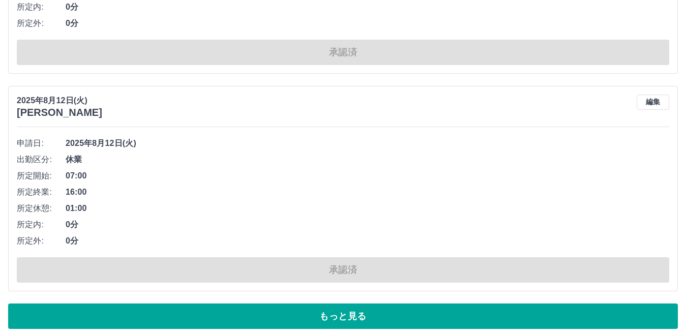
scroll to position [5464, 0]
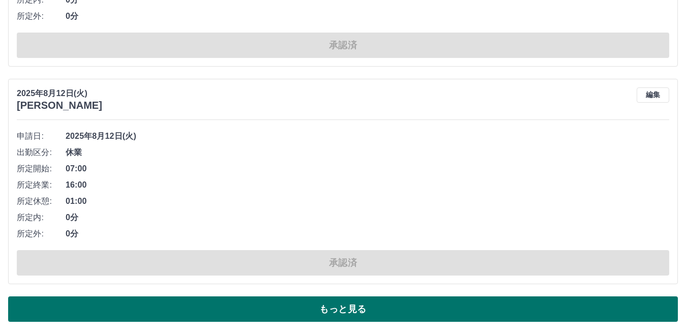
click at [147, 311] on button "もっと見る" at bounding box center [343, 308] width 670 height 25
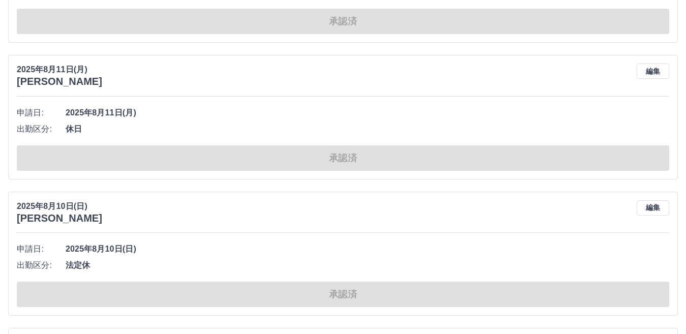
scroll to position [5774, 0]
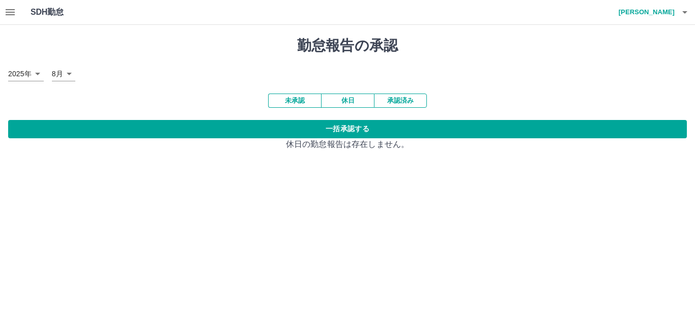
click at [8, 15] on icon "button" at bounding box center [10, 12] width 9 height 6
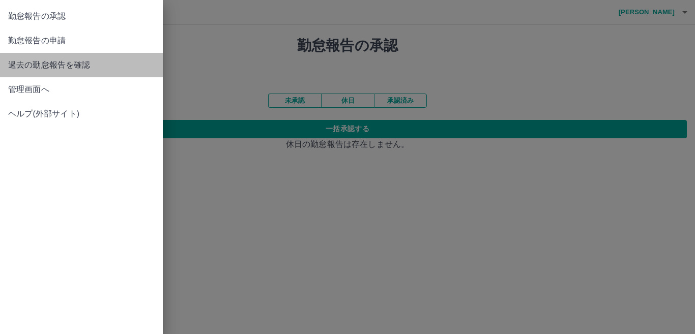
click at [67, 62] on span "過去の勤怠報告を確認" at bounding box center [81, 65] width 146 height 12
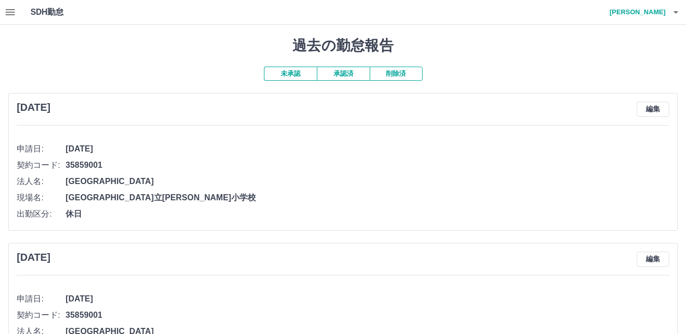
click at [5, 9] on icon "button" at bounding box center [10, 12] width 12 height 12
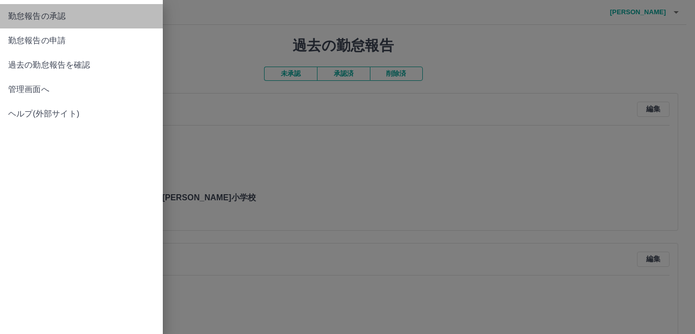
click at [66, 18] on span "勤怠報告の承認" at bounding box center [81, 16] width 146 height 12
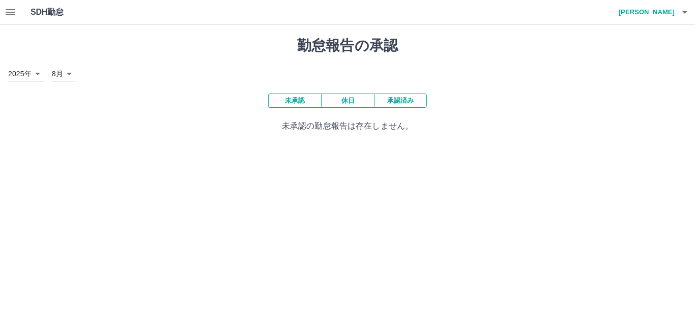
click at [12, 12] on icon "button" at bounding box center [10, 12] width 9 height 6
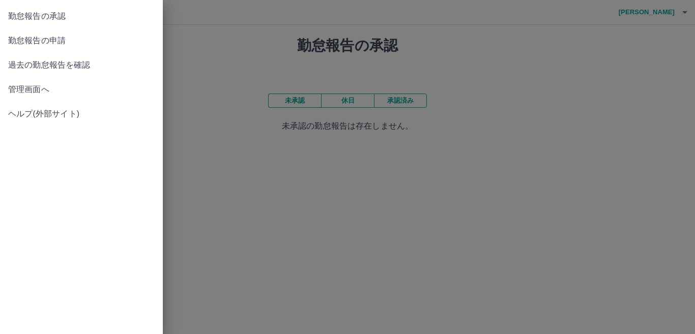
click at [26, 92] on span "管理画面へ" at bounding box center [81, 89] width 146 height 12
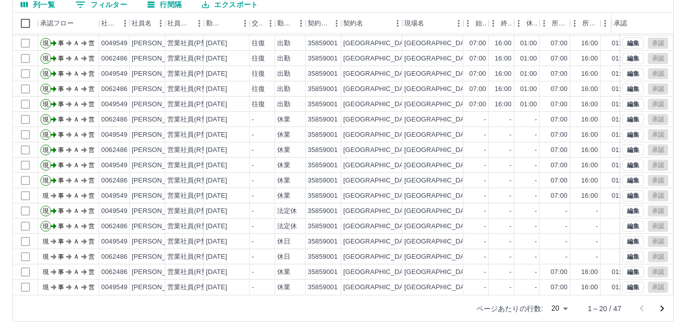
scroll to position [53, 0]
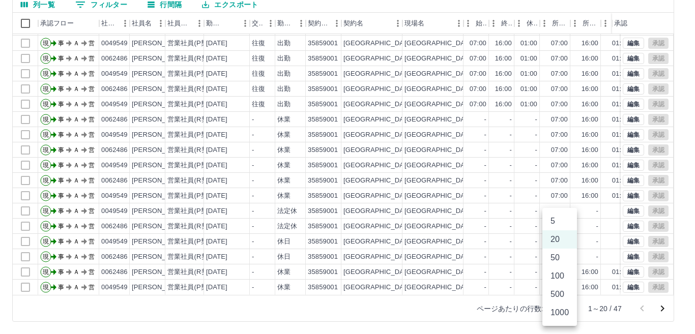
click at [562, 308] on body "SDH勤怠 [PERSON_NAME] 勤務実績承認 前月 [DATE] 次月 今月 月選択 承認モード 削除モード 一括承認 列一覧 0 フィルター 行間隔…" at bounding box center [347, 119] width 695 height 430
click at [555, 259] on li "50" at bounding box center [559, 258] width 35 height 18
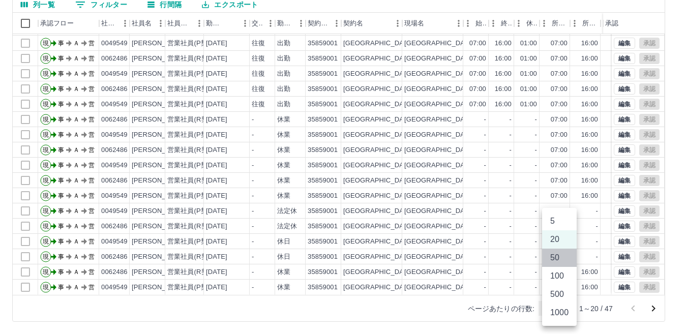
type input "**"
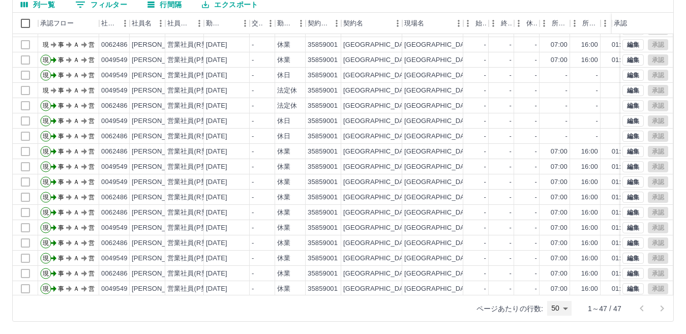
scroll to position [312, 0]
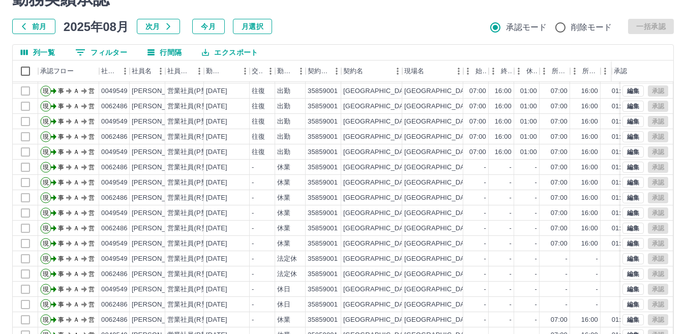
scroll to position [96, 0]
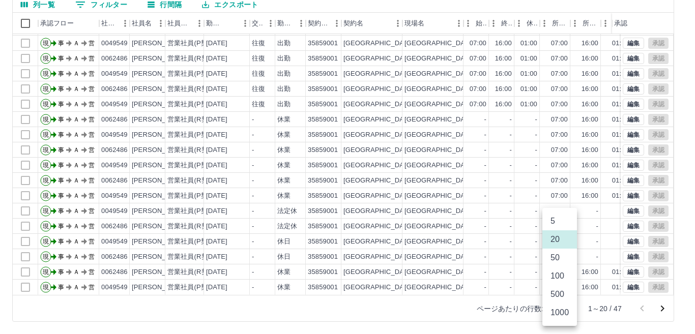
click at [564, 308] on body "SDH勤怠 [PERSON_NAME] 勤務実績承認 前月 [DATE] 次月 今月 月選択 承認モード 削除モード 一括承認 列一覧 0 フィルター 行間隔…" at bounding box center [347, 119] width 695 height 430
click at [559, 258] on li "50" at bounding box center [559, 258] width 35 height 18
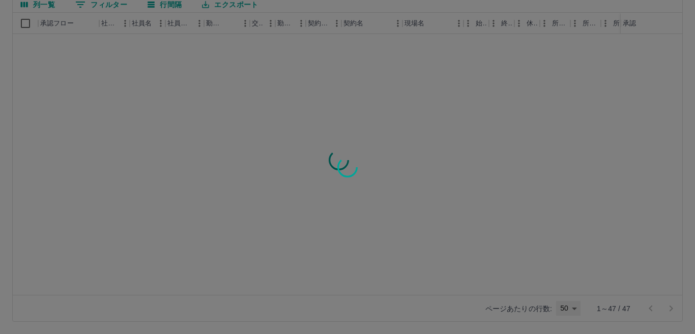
type input "**"
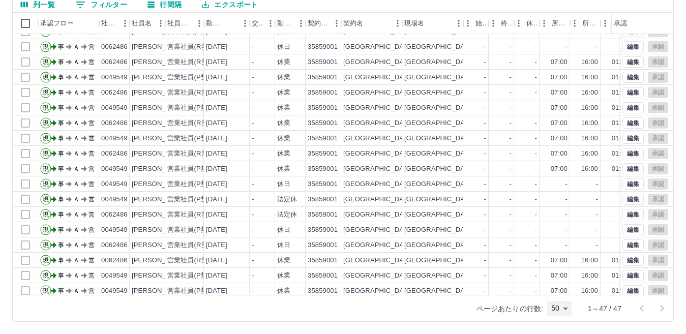
scroll to position [305, 0]
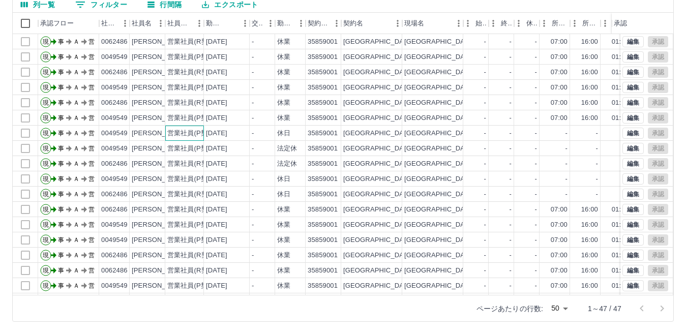
drag, startPoint x: 247, startPoint y: 133, endPoint x: 151, endPoint y: 140, distance: 95.9
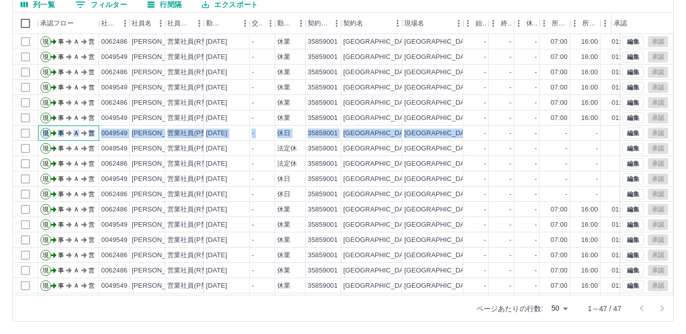
drag, startPoint x: 148, startPoint y: 141, endPoint x: 464, endPoint y: 132, distance: 315.4
click at [464, 132] on div "現 事 Ａ 営 0049549 [PERSON_NAME] 営業社員(P契約) [DATE] - 休日 35859001 [GEOGRAPHIC_DATA] …" at bounding box center [430, 133] width 835 height 15
drag, startPoint x: 446, startPoint y: 132, endPoint x: 471, endPoint y: 20, distance: 115.1
click at [471, 20] on div "始業" at bounding box center [475, 23] width 21 height 21
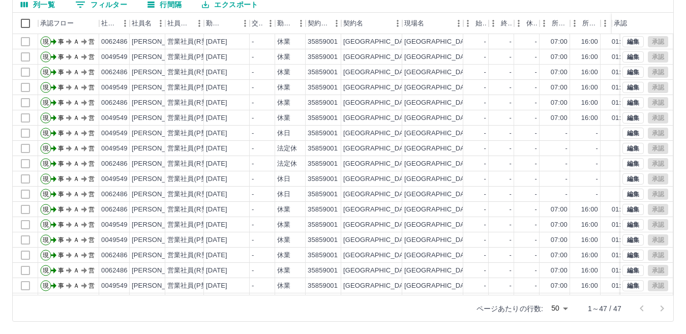
click at [444, 3] on div "列一覧 0 フィルター 行間隔 エクスポート" at bounding box center [343, 5] width 660 height 16
click at [94, 319] on div "ページあたりの行数: 50 ** 1～47 / 47" at bounding box center [343, 308] width 660 height 26
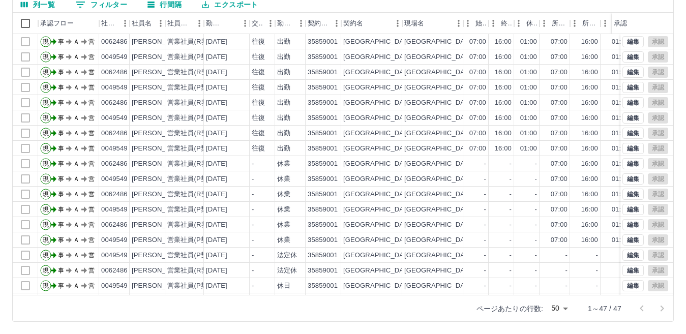
scroll to position [0, 0]
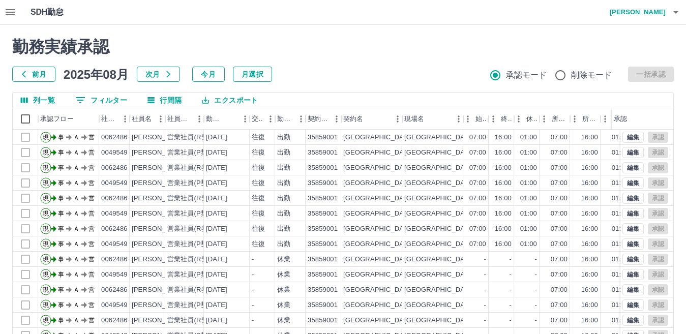
click at [6, 6] on button "button" at bounding box center [10, 12] width 20 height 24
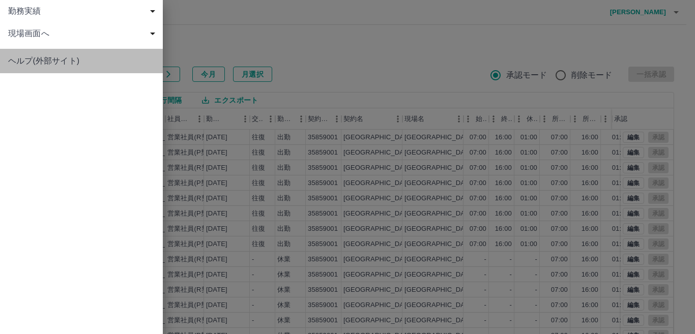
click at [41, 60] on span "ヘルプ(外部サイト)" at bounding box center [81, 61] width 146 height 12
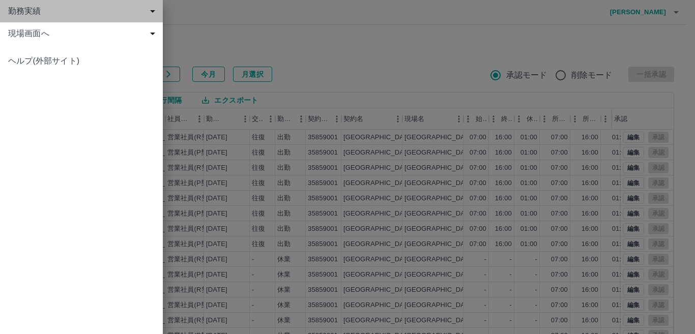
click at [46, 9] on span "勤務実績" at bounding box center [83, 11] width 151 height 12
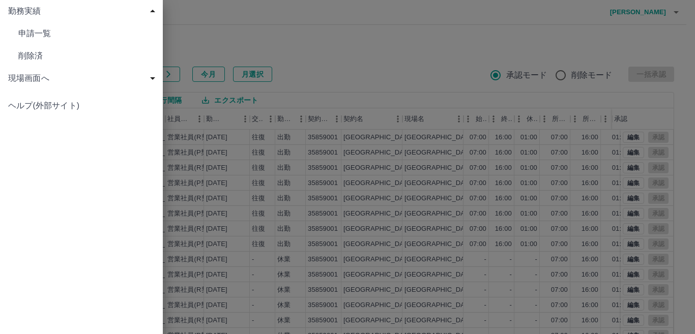
click at [38, 56] on span "削除済" at bounding box center [86, 56] width 136 height 12
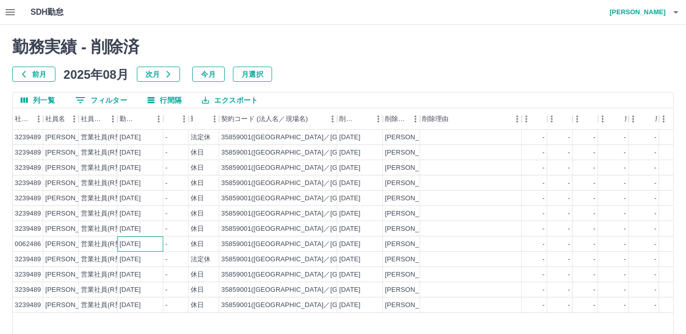
click at [132, 249] on div "[DATE]" at bounding box center [140, 243] width 46 height 15
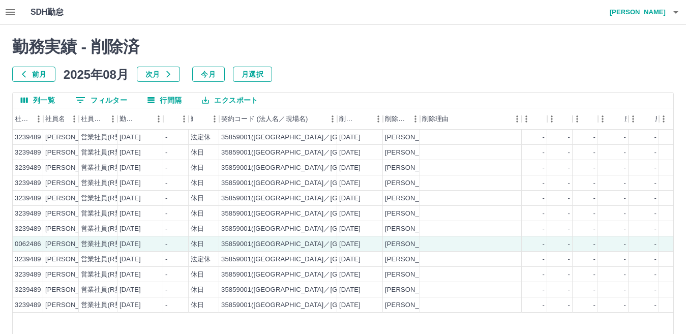
drag, startPoint x: 185, startPoint y: 244, endPoint x: 418, endPoint y: 47, distance: 305.6
click at [418, 47] on h2 "勤務実績 - 削除済" at bounding box center [342, 46] width 661 height 19
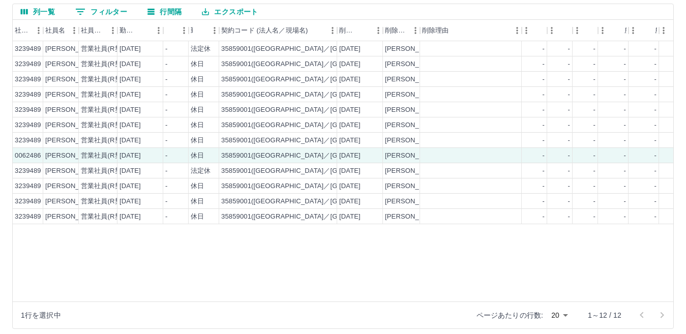
scroll to position [96, 0]
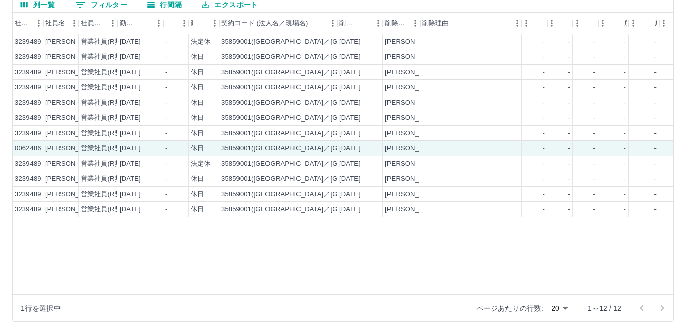
click at [22, 149] on div "0062486" at bounding box center [28, 149] width 26 height 10
click at [132, 149] on div "[DATE]" at bounding box center [129, 149] width 21 height 10
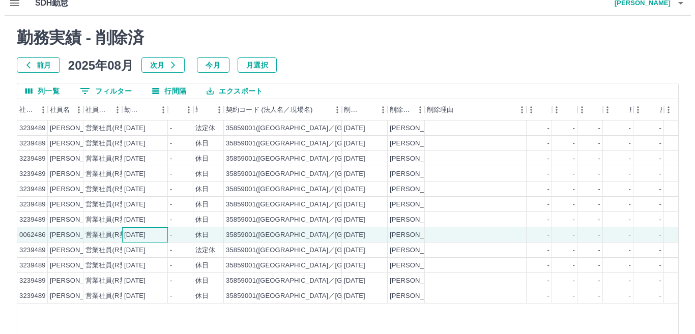
scroll to position [0, 0]
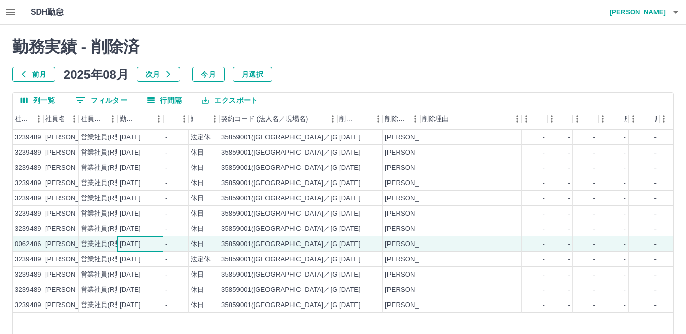
drag, startPoint x: 169, startPoint y: 170, endPoint x: 139, endPoint y: 245, distance: 80.5
drag, startPoint x: 139, startPoint y: 245, endPoint x: 565, endPoint y: 73, distance: 459.0
click at [565, 73] on div "前月 [DATE] 次月 今月 月選択" at bounding box center [342, 74] width 661 height 15
click at [672, 11] on icon "button" at bounding box center [676, 12] width 12 height 12
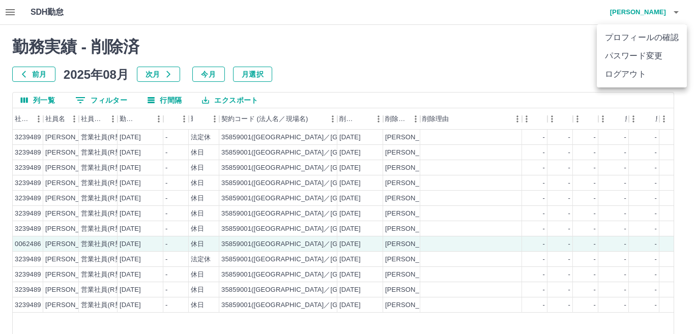
click at [324, 76] on div at bounding box center [347, 167] width 695 height 334
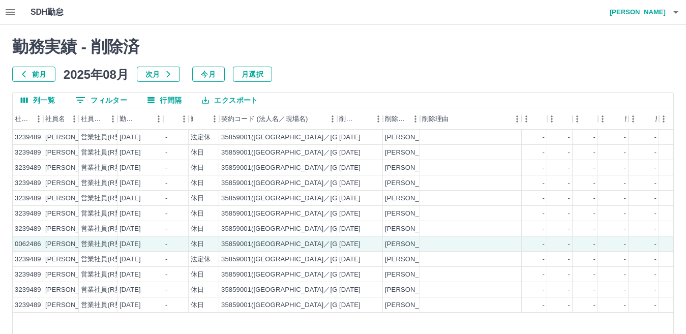
click at [6, 9] on icon "button" at bounding box center [10, 12] width 12 height 12
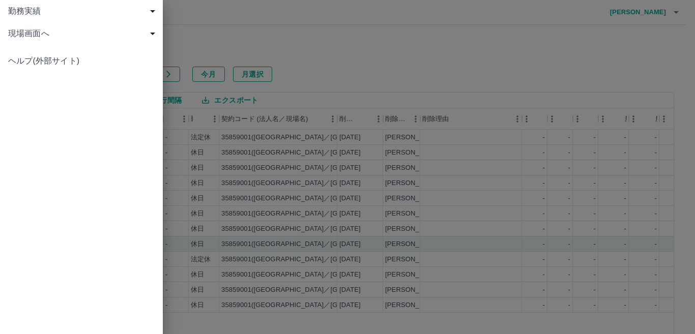
click at [82, 58] on span "ヘルプ(外部サイト)" at bounding box center [81, 61] width 146 height 12
